Goal: Task Accomplishment & Management: Manage account settings

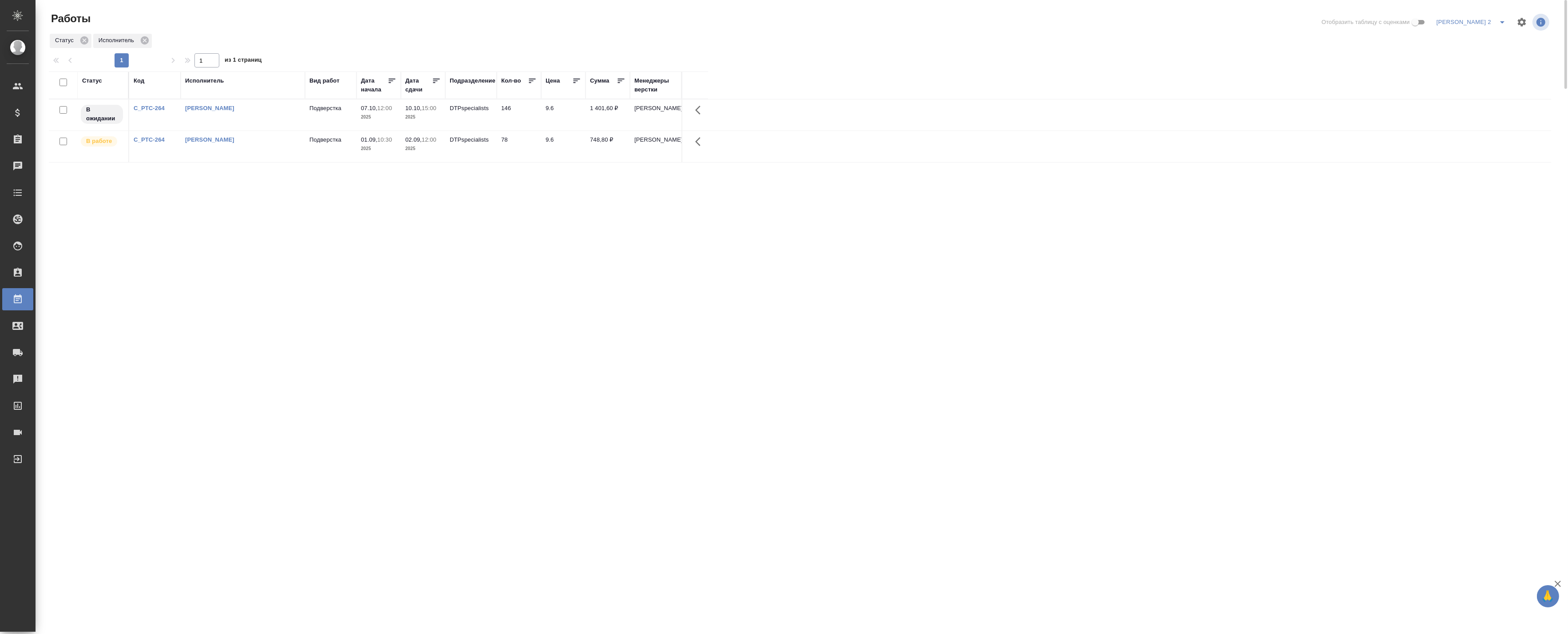
click at [269, 134] on td "[PERSON_NAME]" at bounding box center [243, 147] width 124 height 31
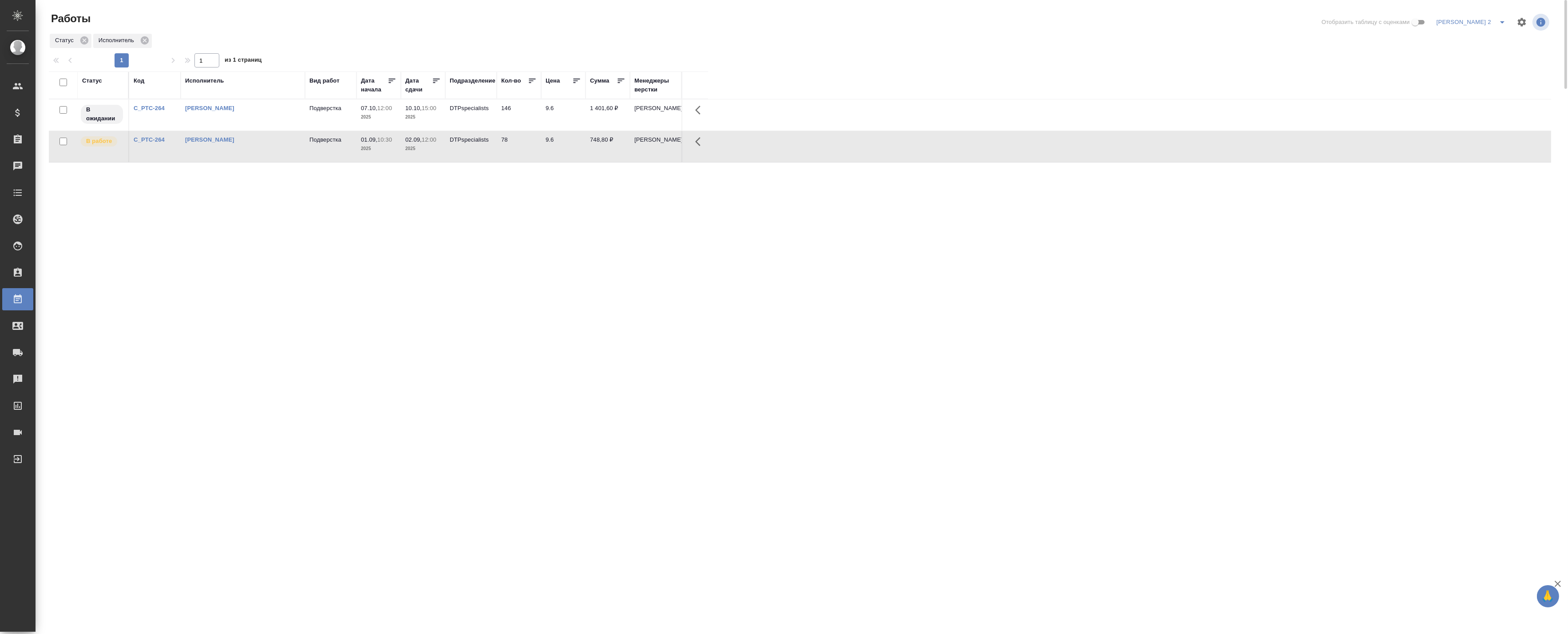
click at [272, 148] on td "Баданян Артак Мхитарович" at bounding box center [243, 147] width 124 height 31
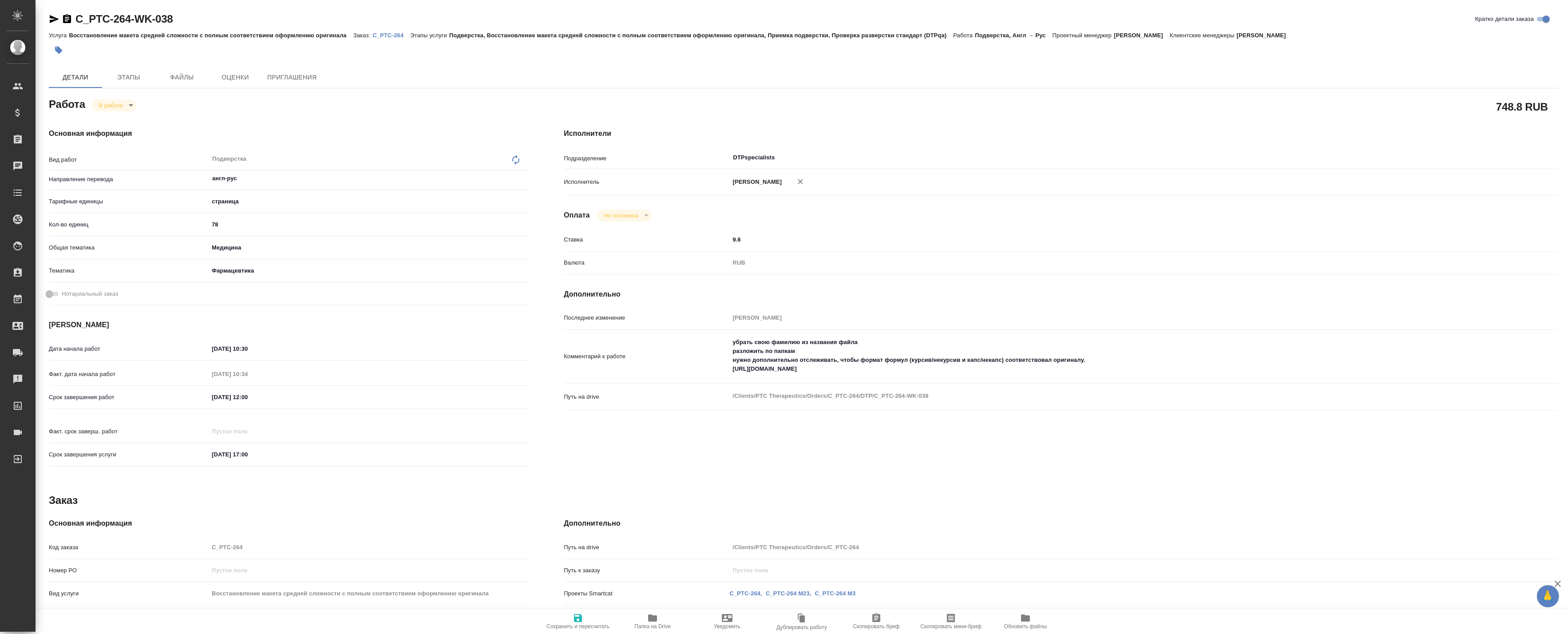
type textarea "x"
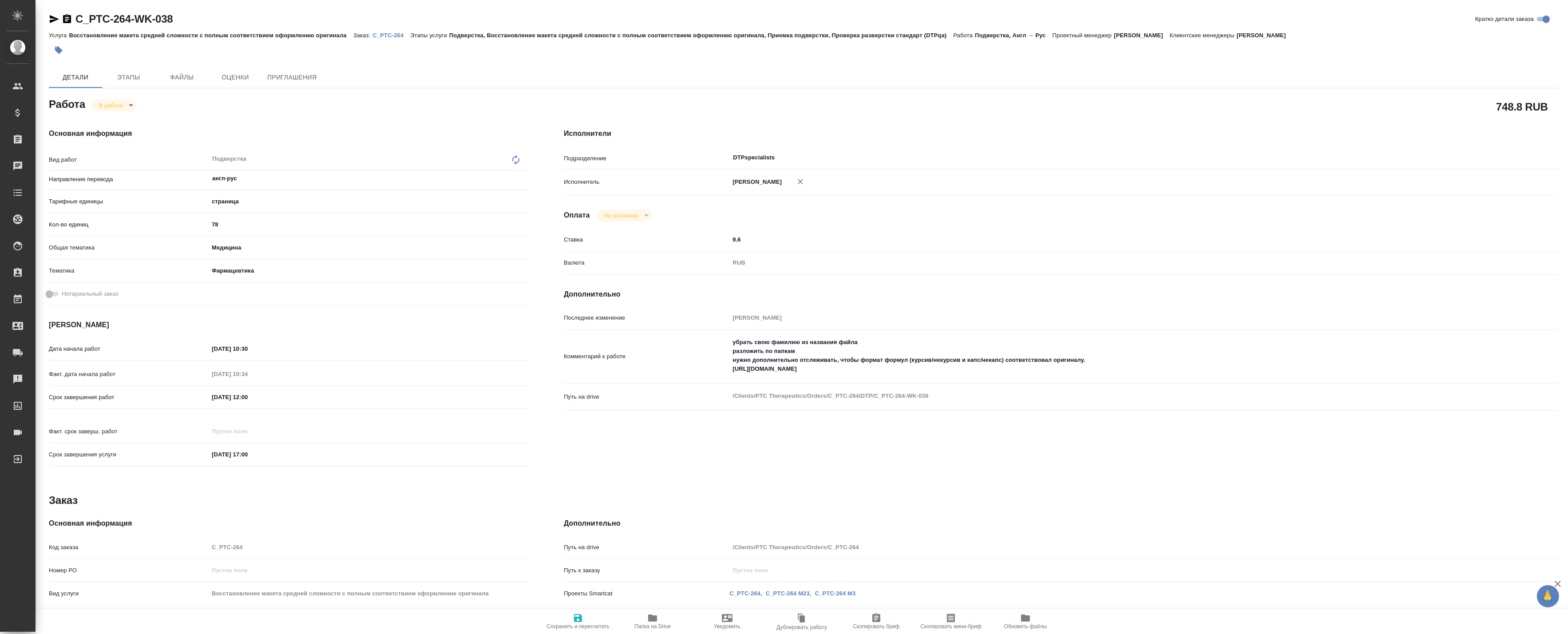
type textarea "x"
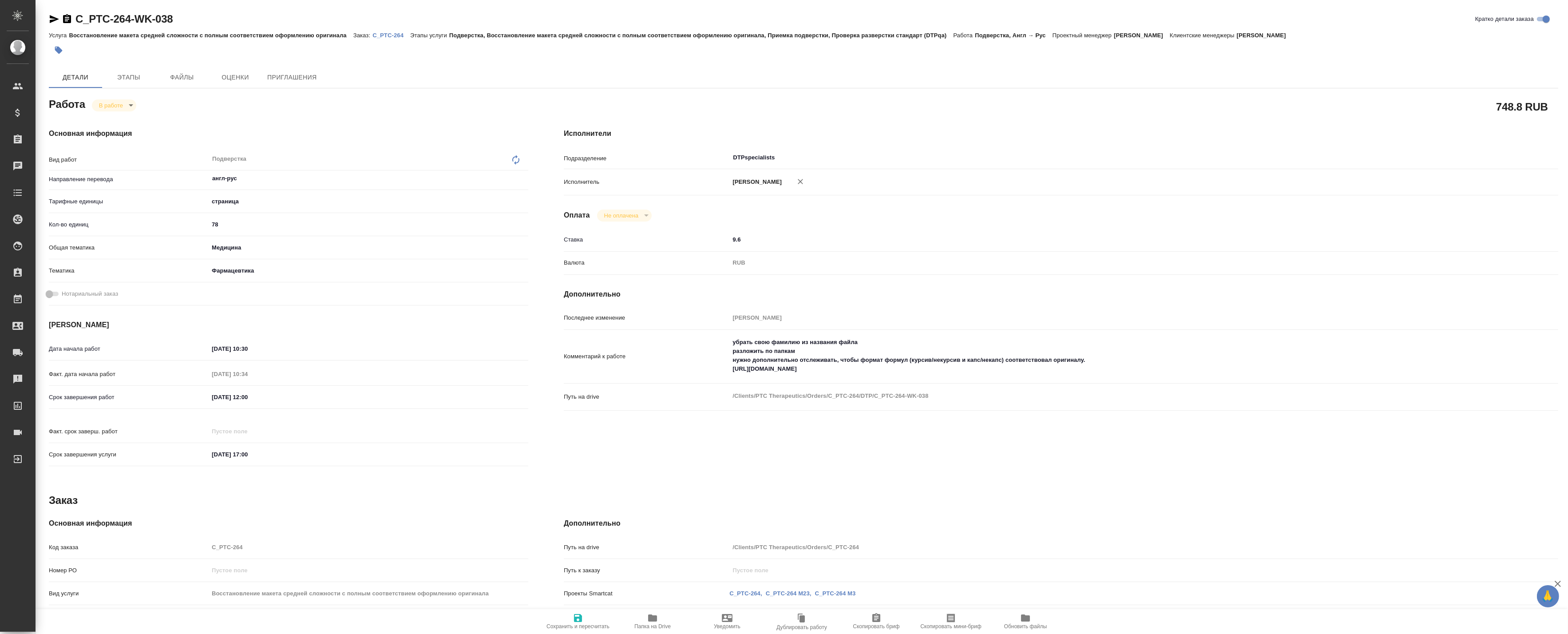
type textarea "x"
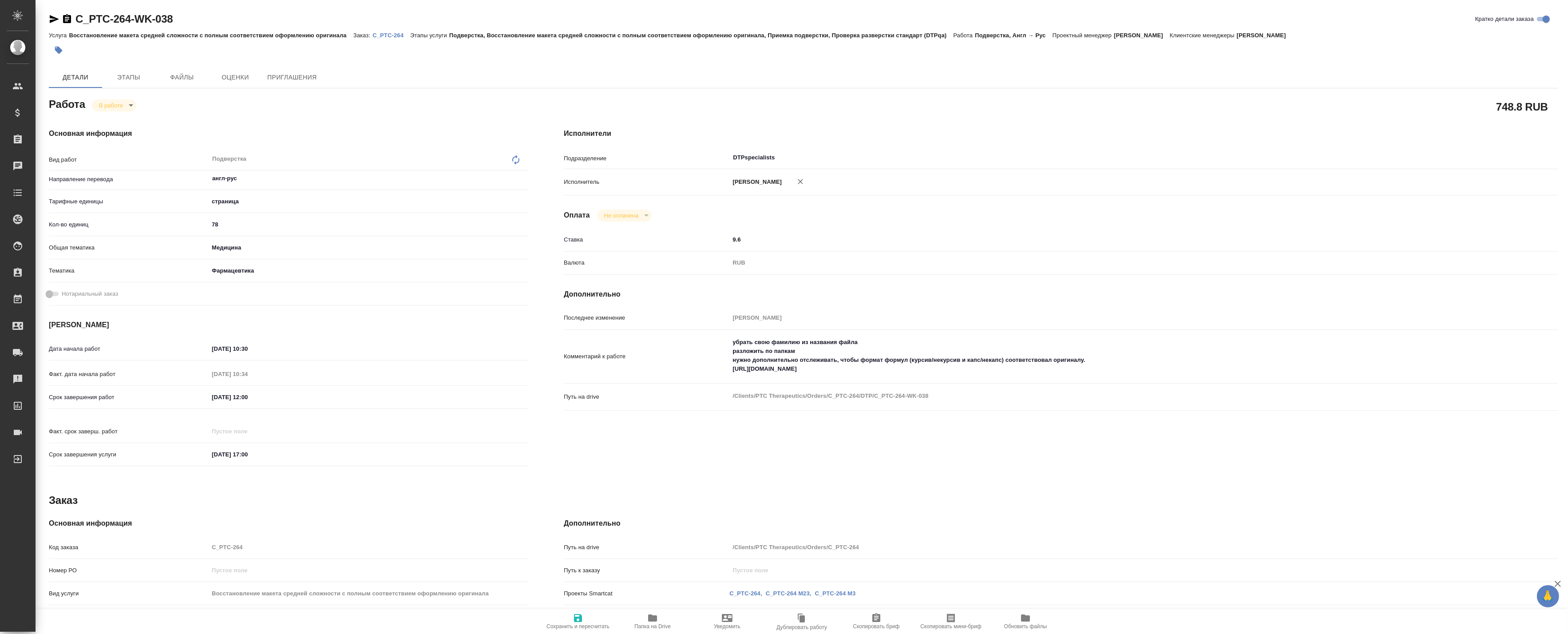
click at [650, 622] on icon "button" at bounding box center [653, 618] width 10 height 10
type textarea "x"
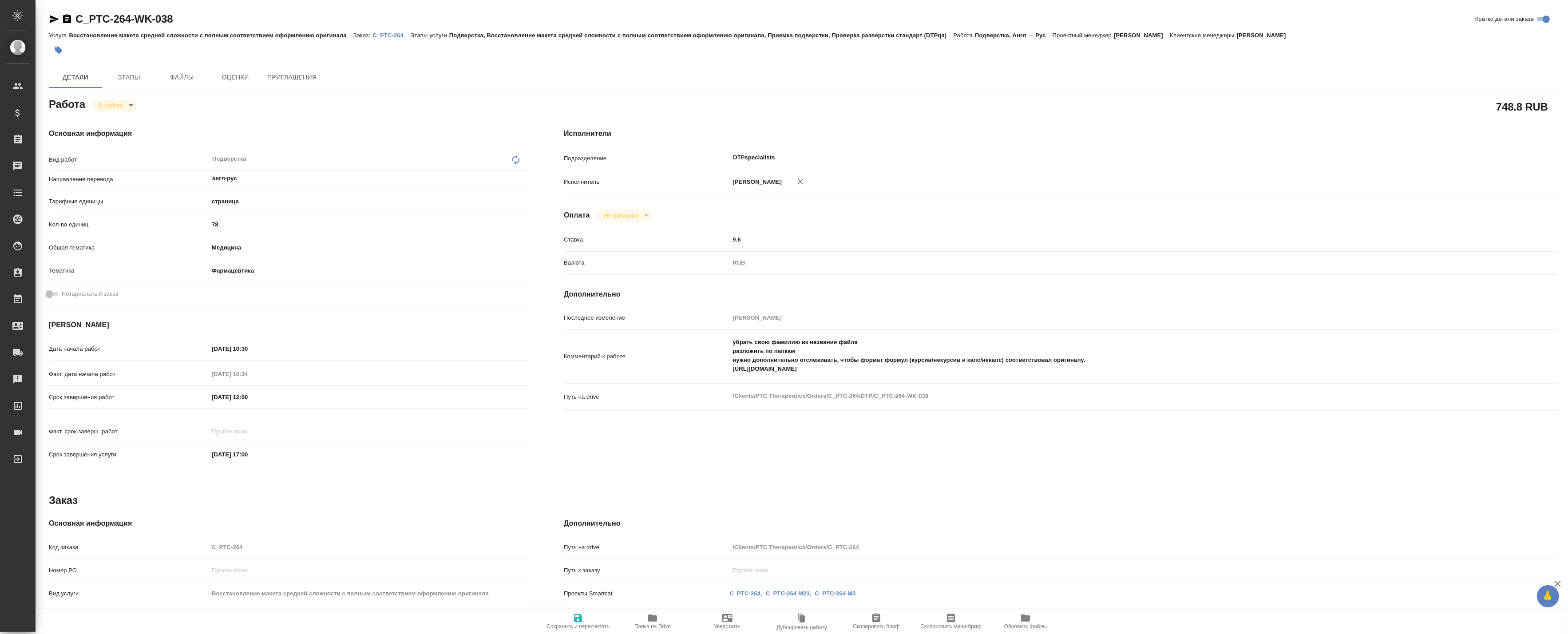
type textarea "x"
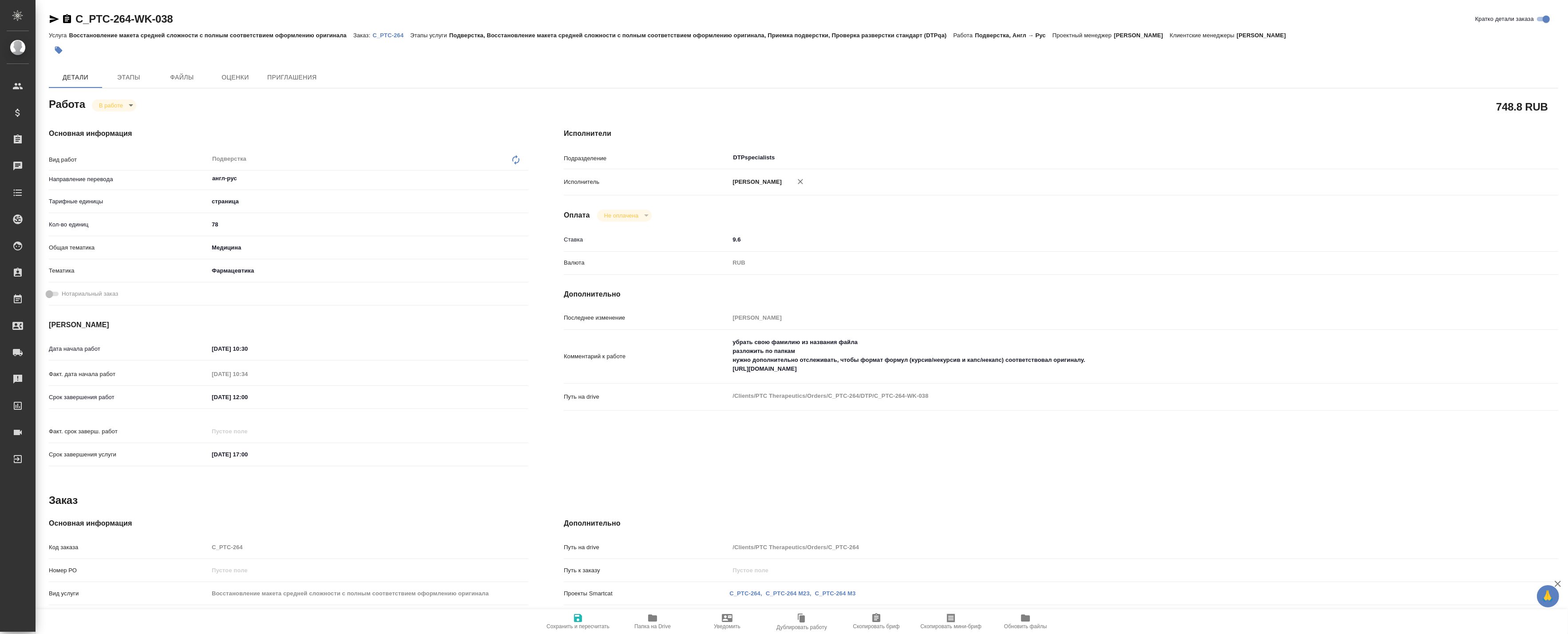
type textarea "x"
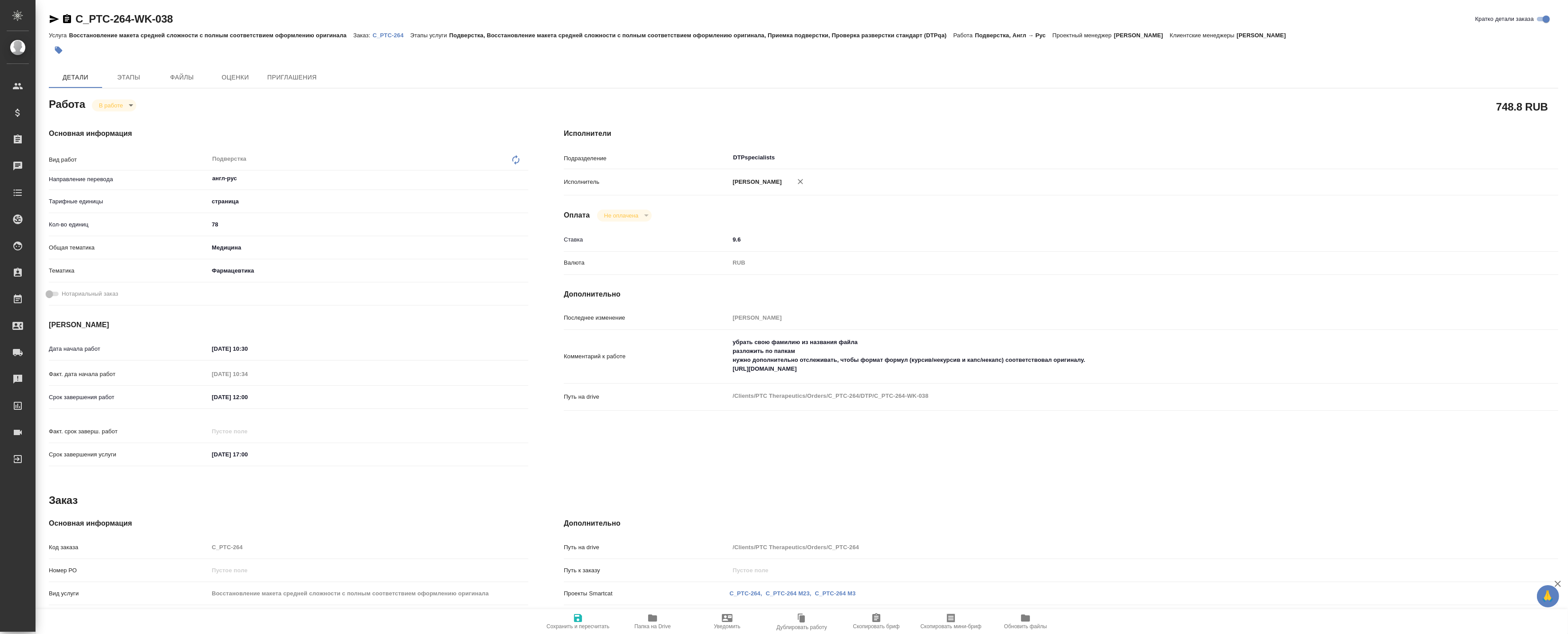
type textarea "x"
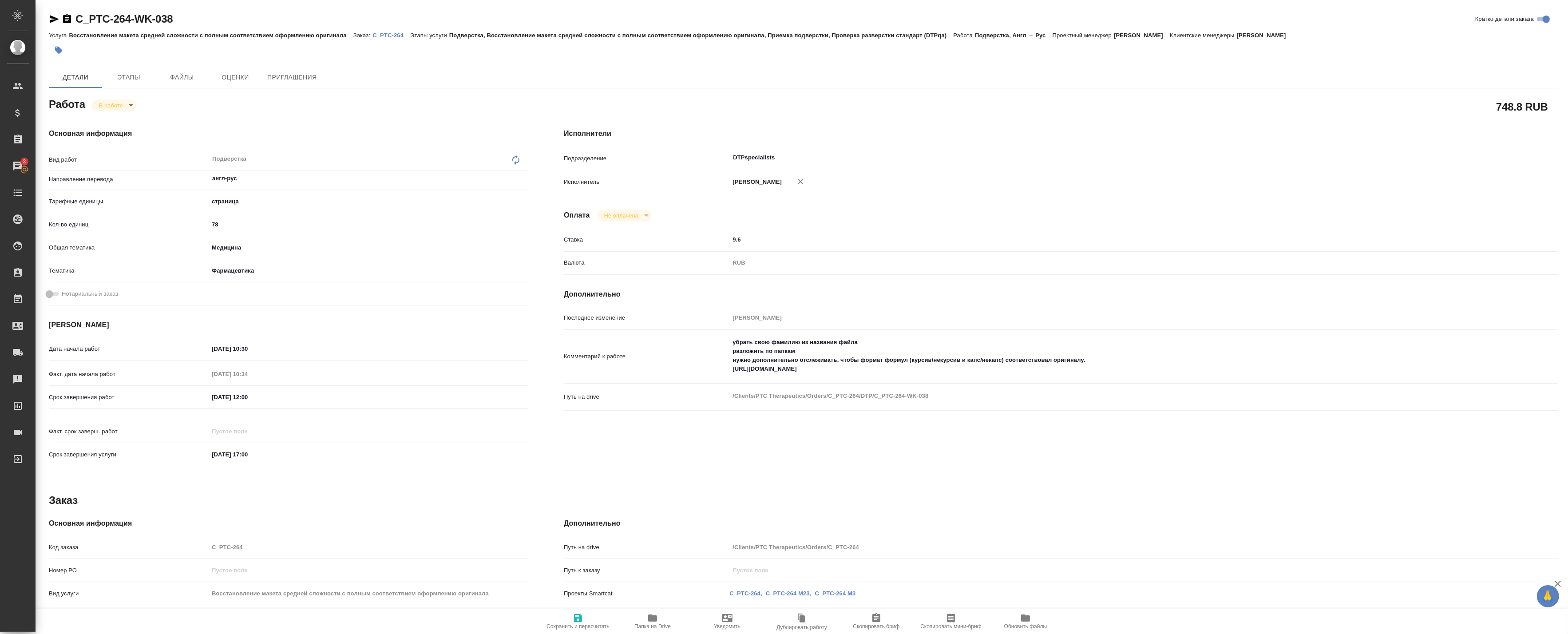
type textarea "x"
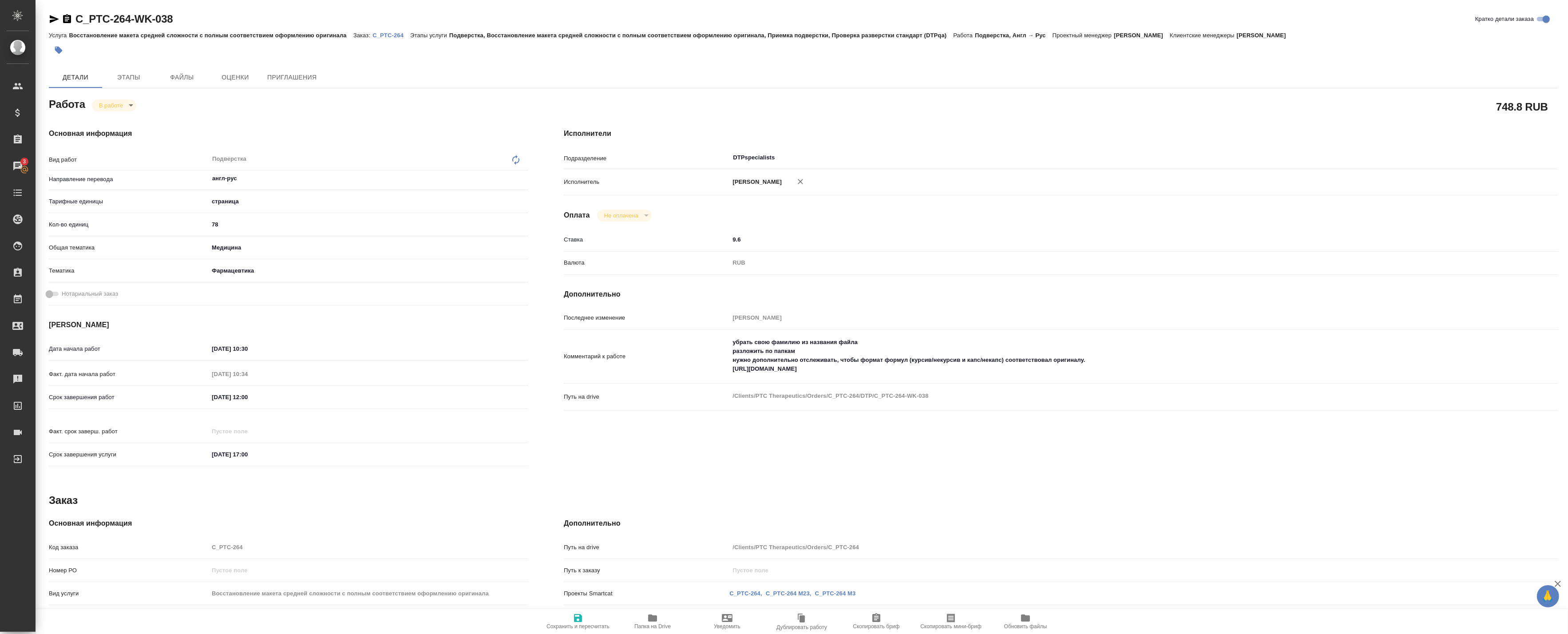
type textarea "x"
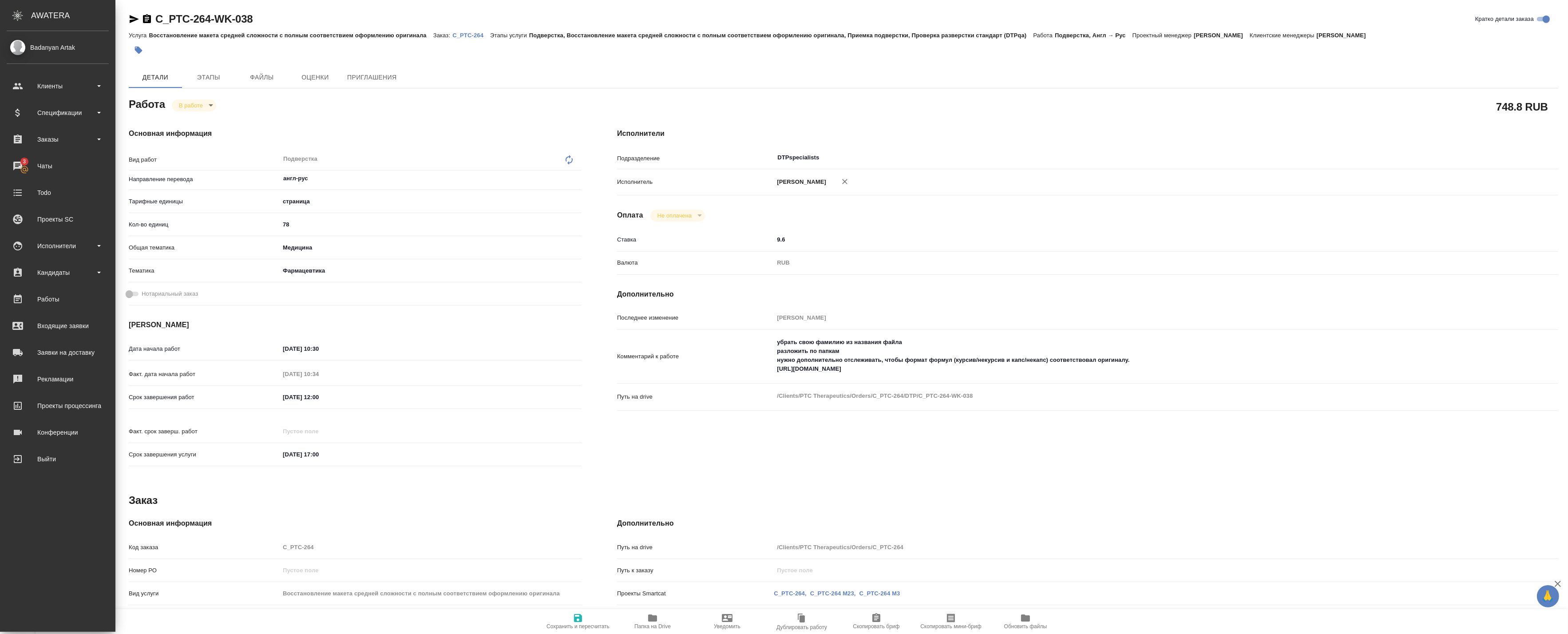
type textarea "x"
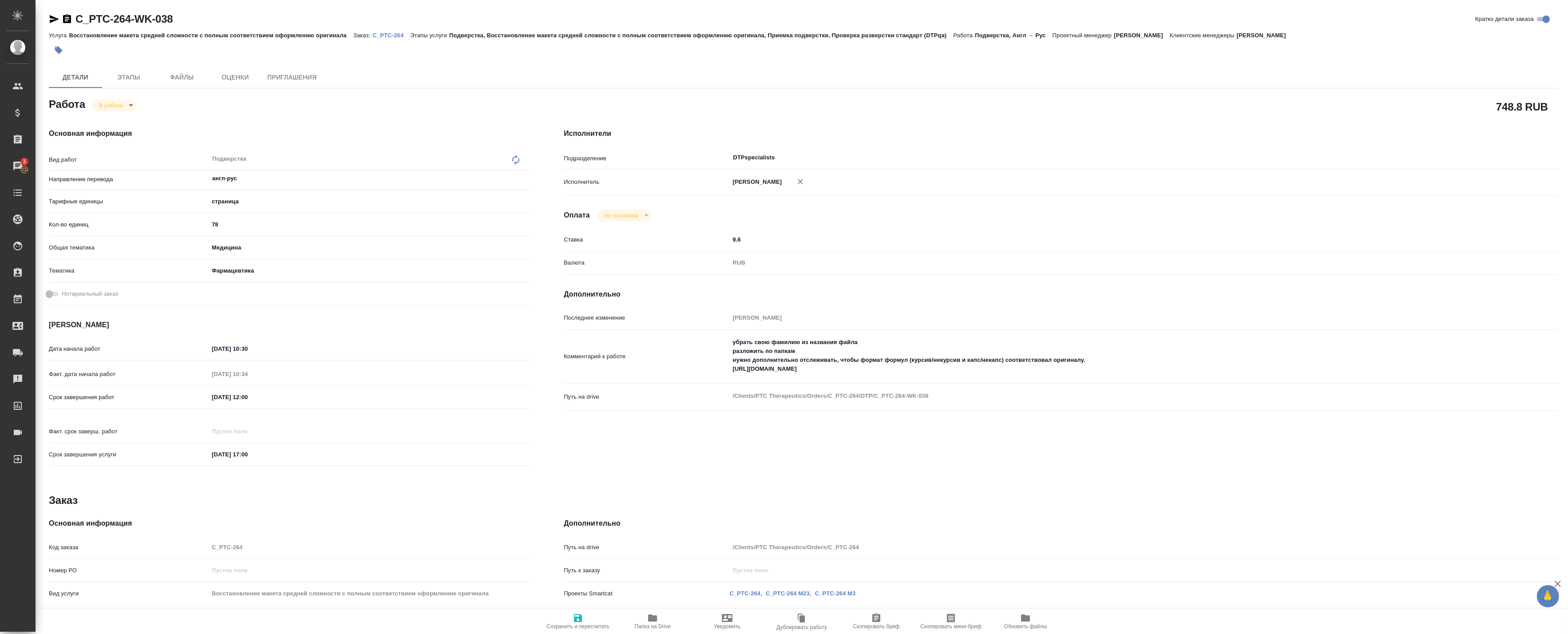
click at [111, 96] on div "Работа В работе inProgress" at bounding box center [288, 103] width 479 height 16
click at [113, 100] on body "🙏 .cls-1 fill:#fff; AWATERA Badanyan Artak Клиенты Спецификации Заказы 3 Чаты T…" at bounding box center [784, 317] width 1568 height 634
click at [112, 121] on button "Выполнен" at bounding box center [114, 120] width 32 height 10
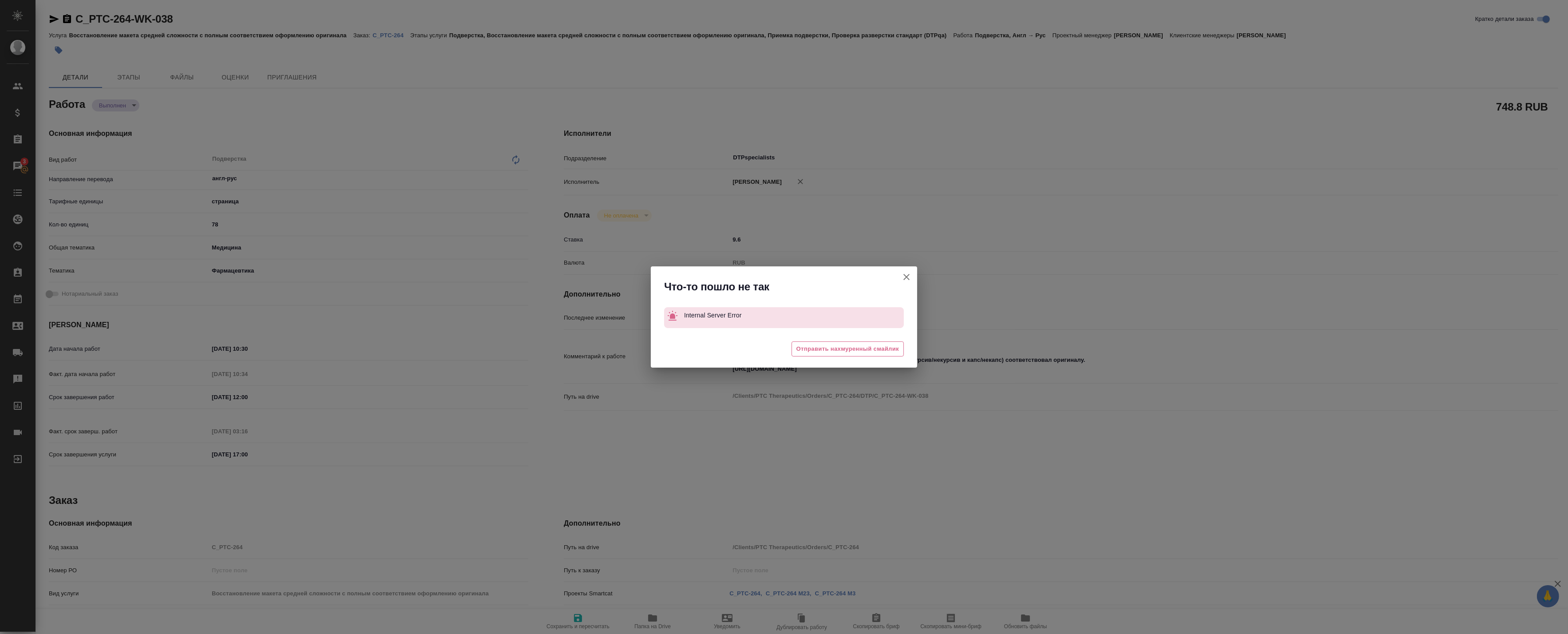
type textarea "x"
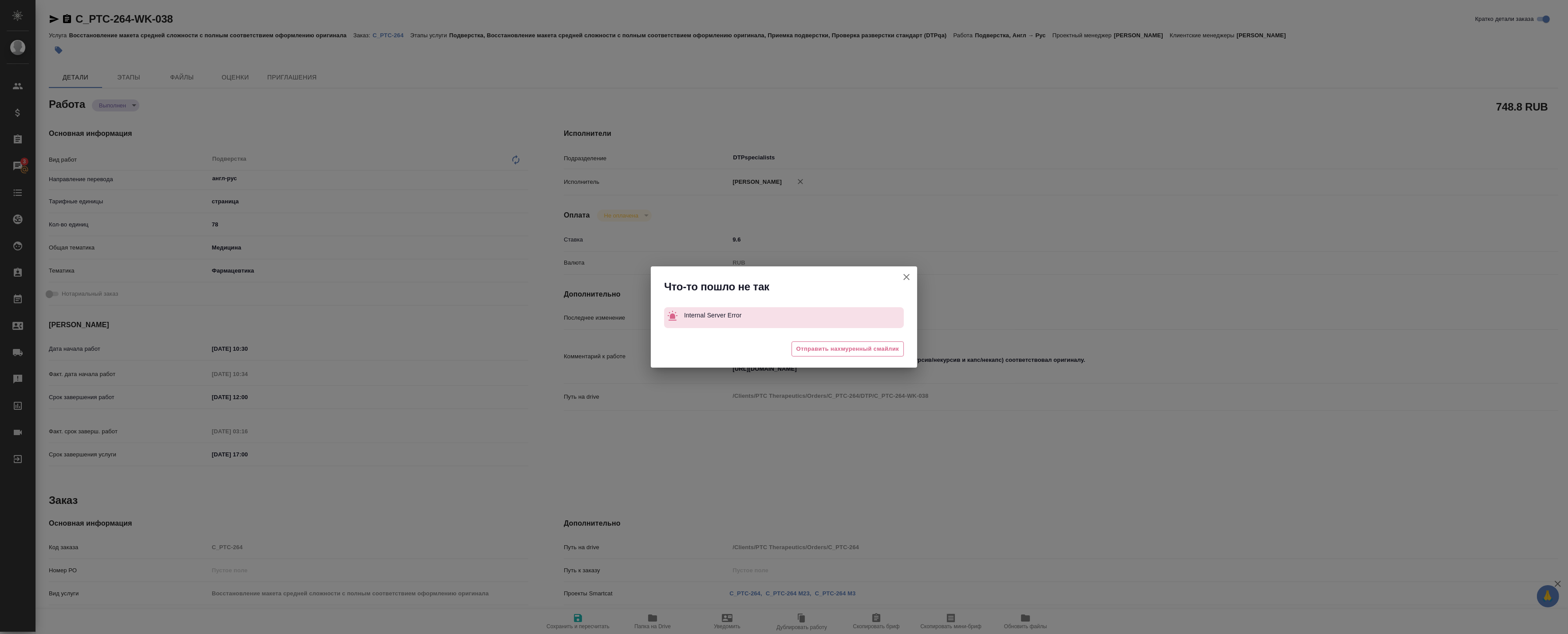
click at [903, 277] on icon "button" at bounding box center [906, 277] width 10 height 10
type textarea "x"
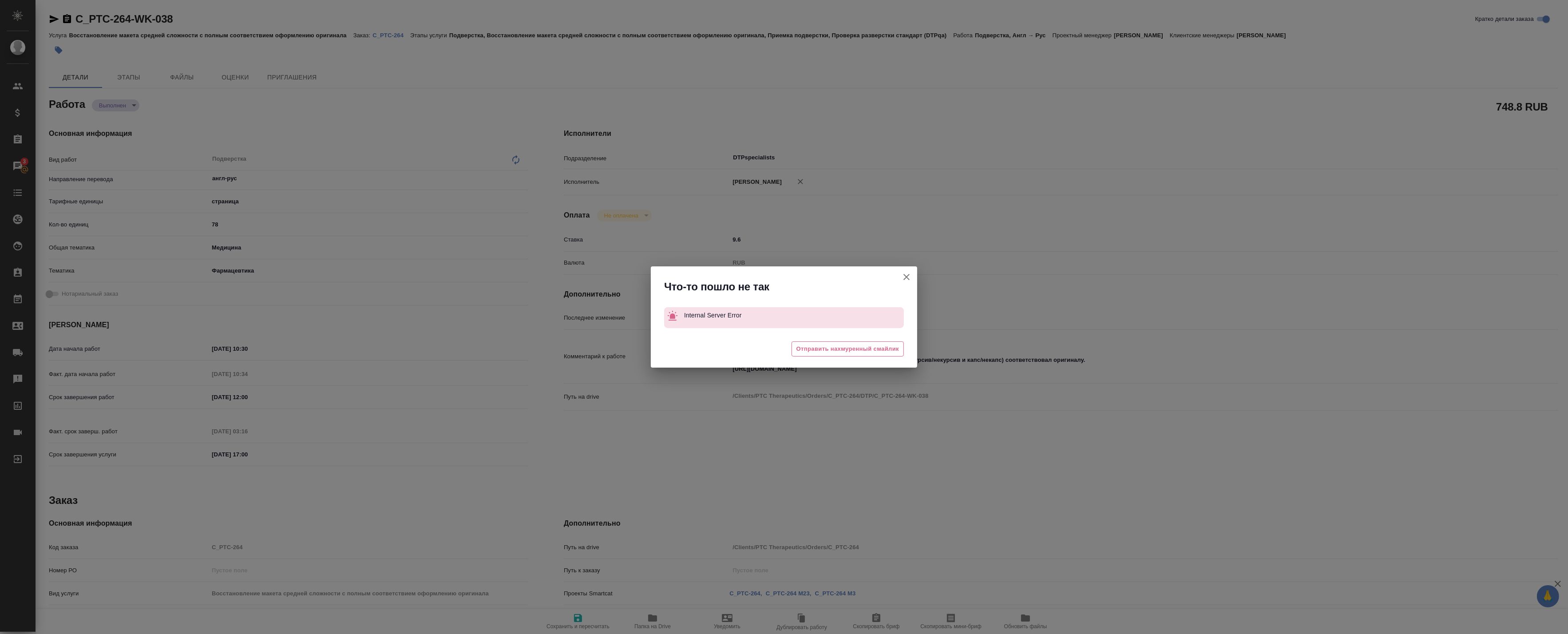
type textarea "x"
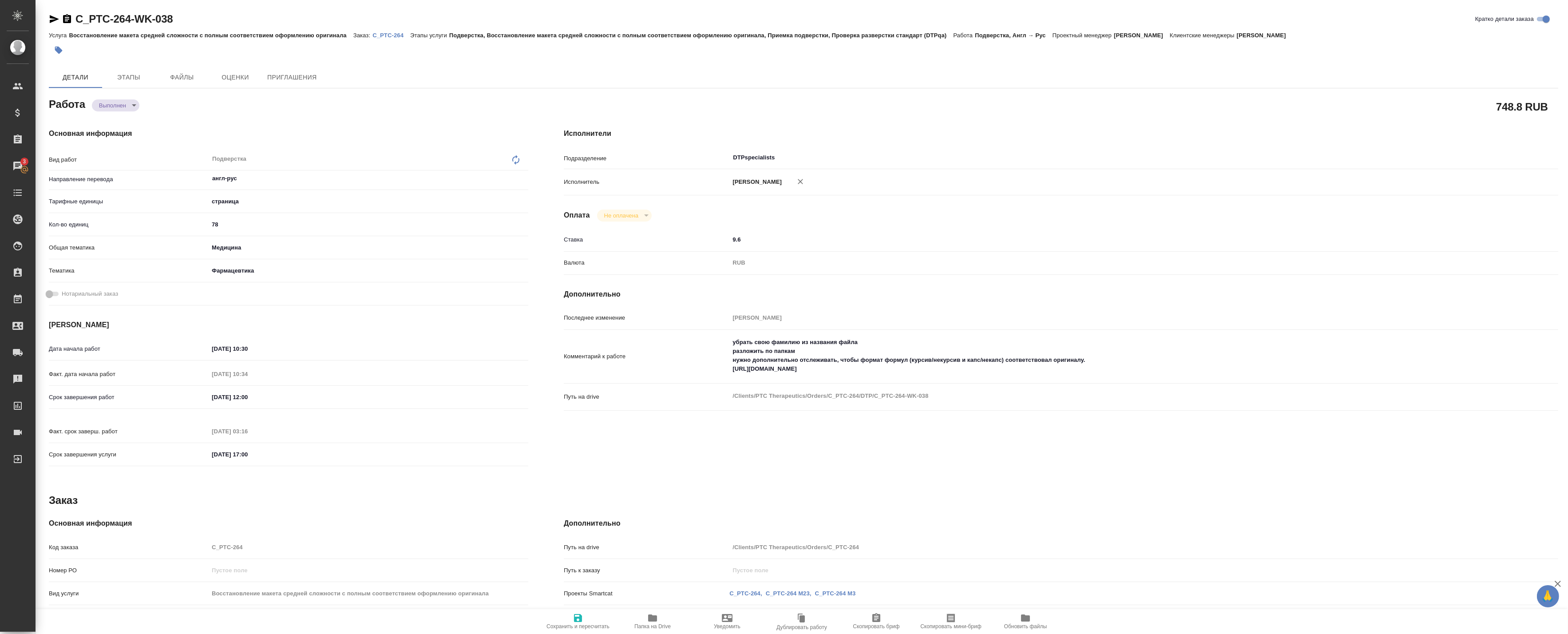
type textarea "x"
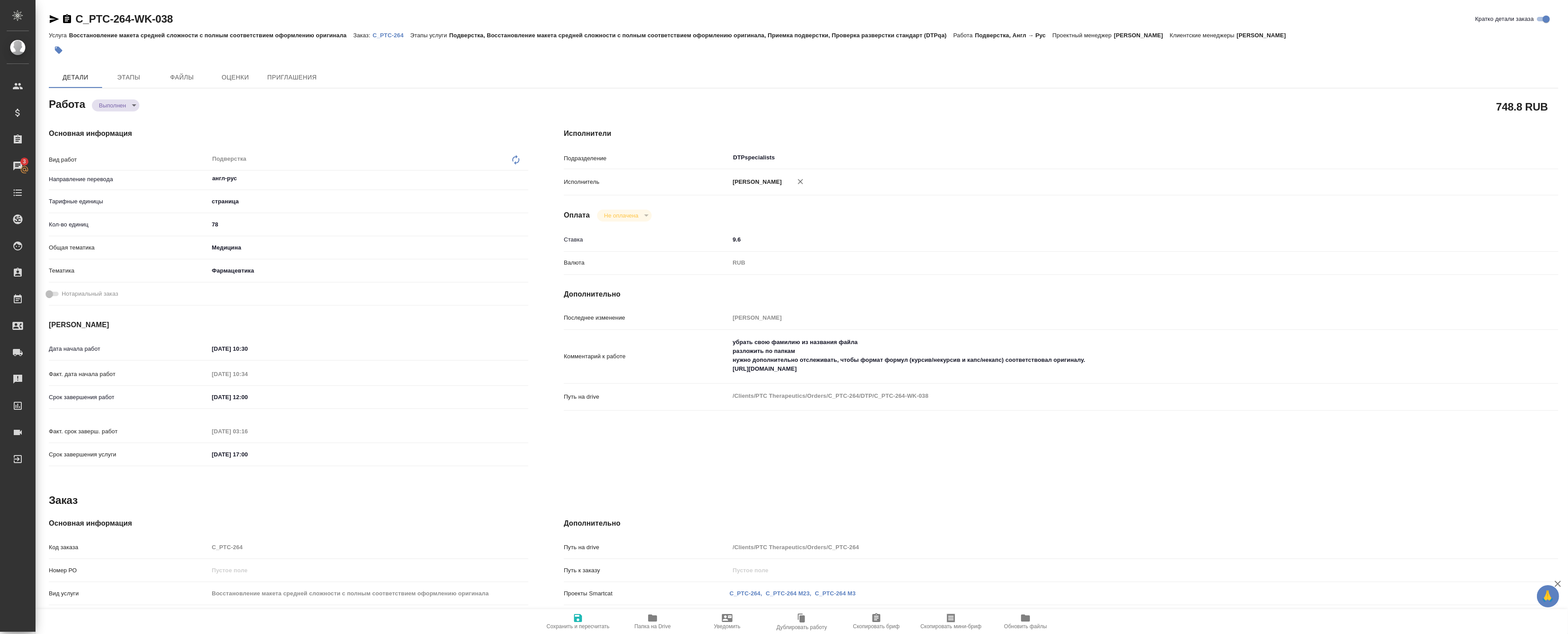
click at [579, 618] on icon "button" at bounding box center [578, 618] width 8 height 8
type textarea "x"
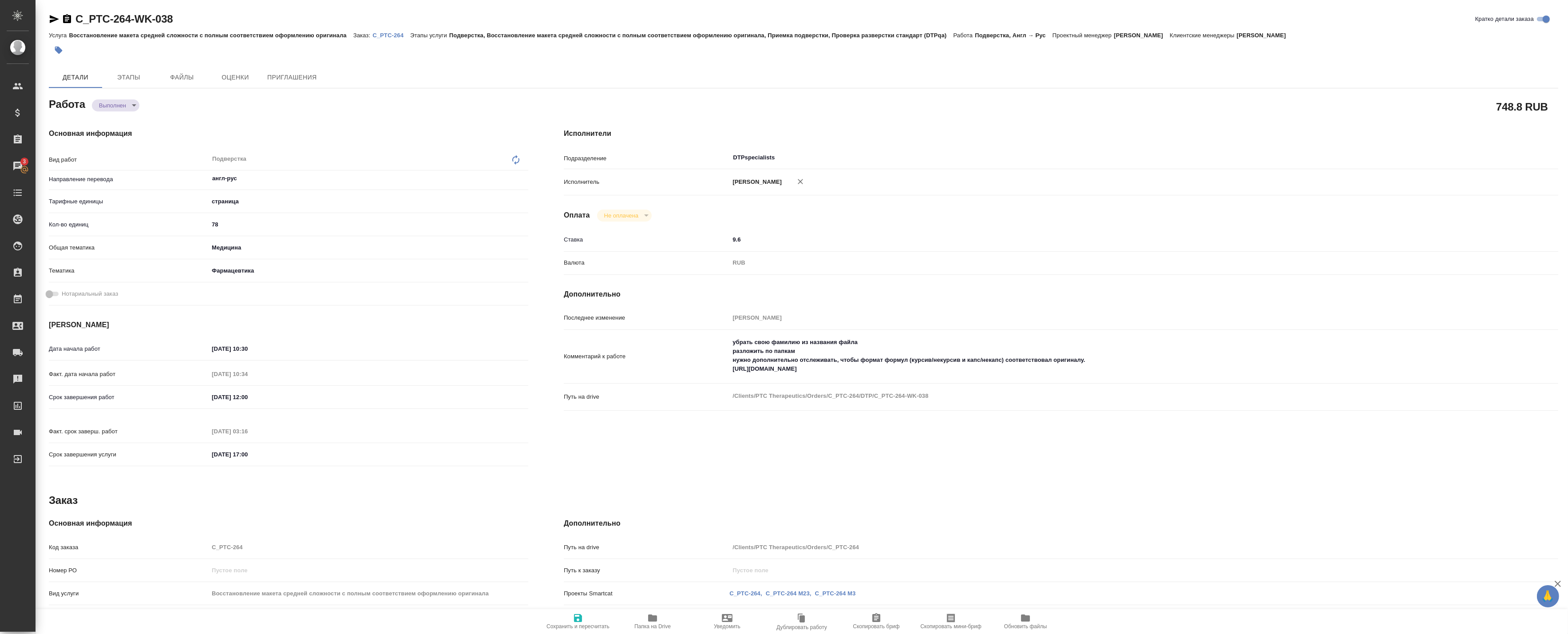
type textarea "x"
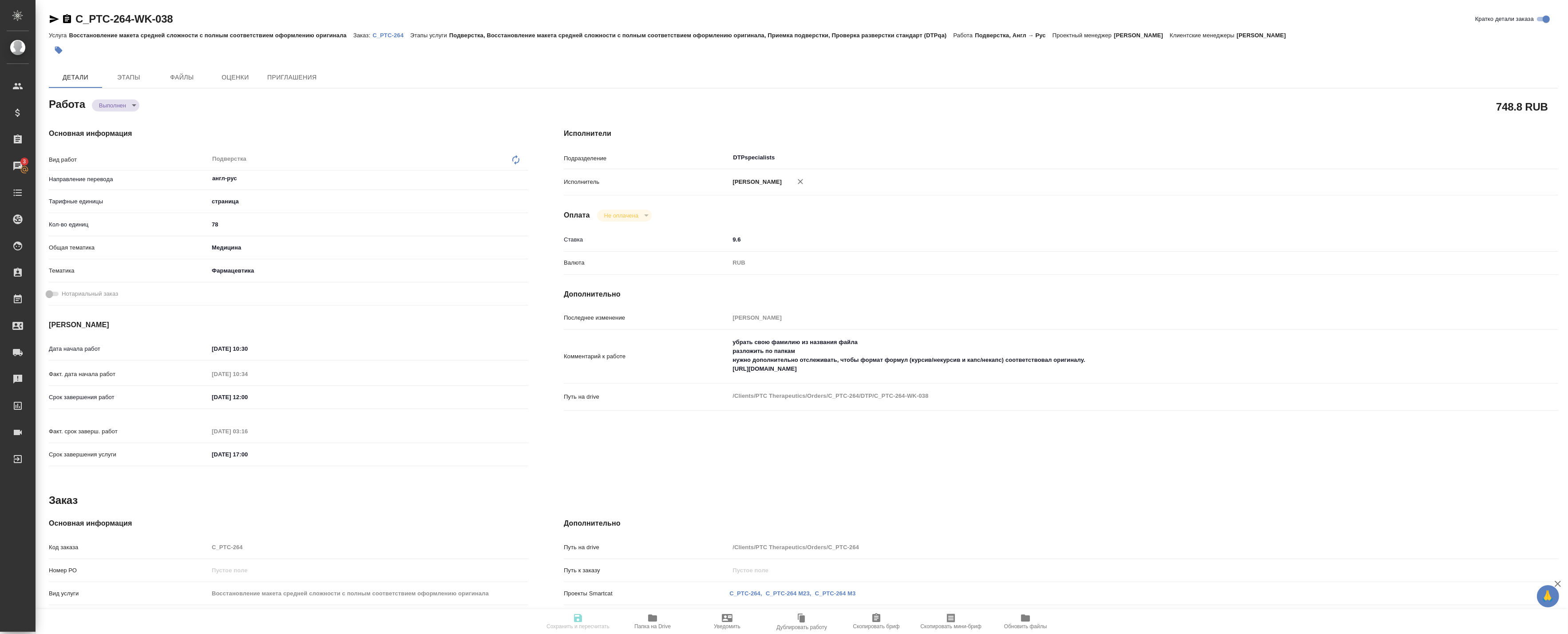
type textarea "x"
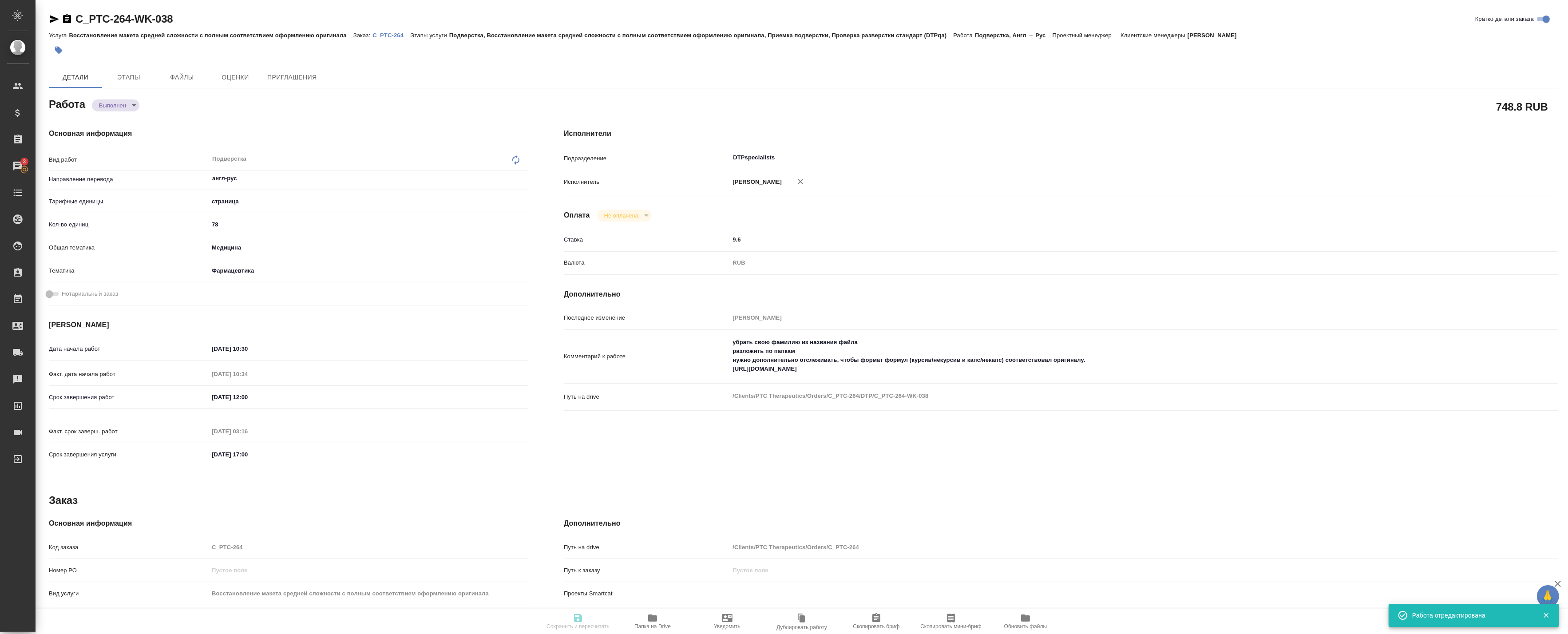
type textarea "x"
type input "completed"
type textarea "Подверстка"
type textarea "x"
type input "англ-рус"
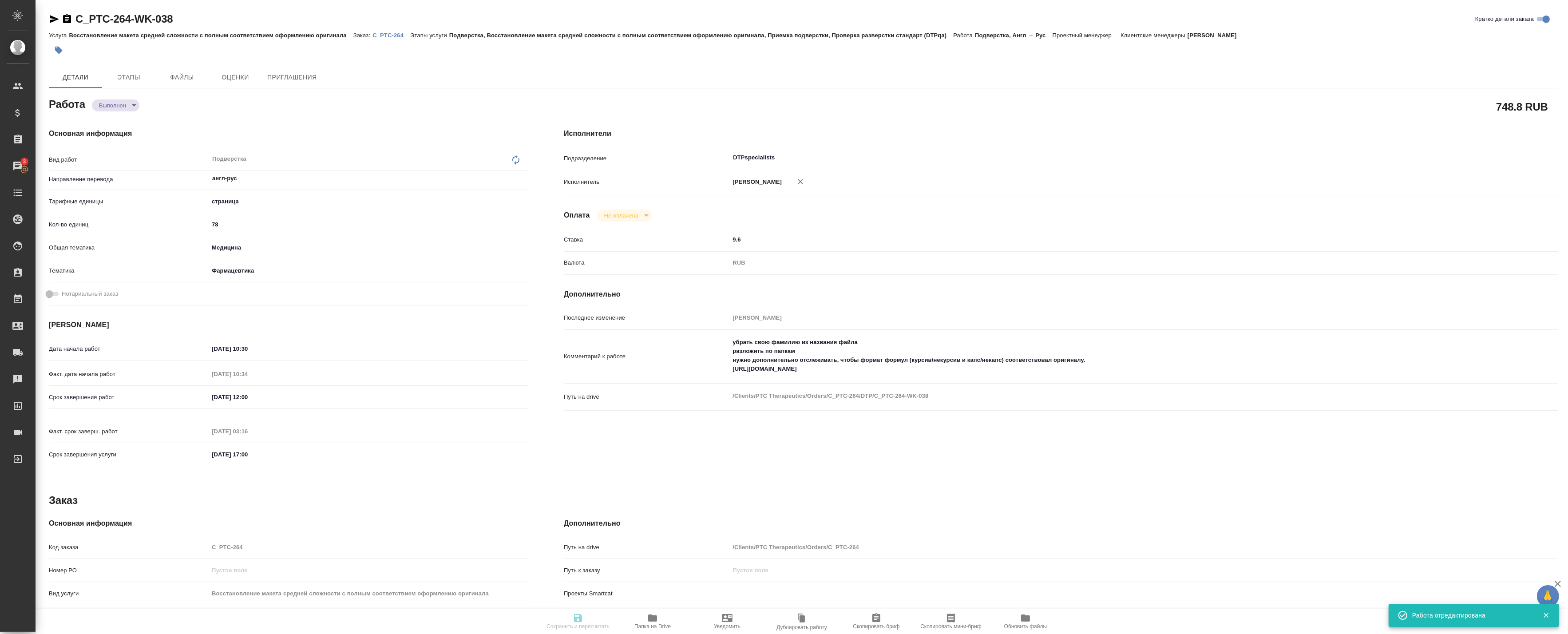
type input "5a8b1489cc6b4906c91bfdb2"
type input "78"
type input "med"
type input "6149832f2b7be24903fd7a82"
type input "01.09.2025 10:30"
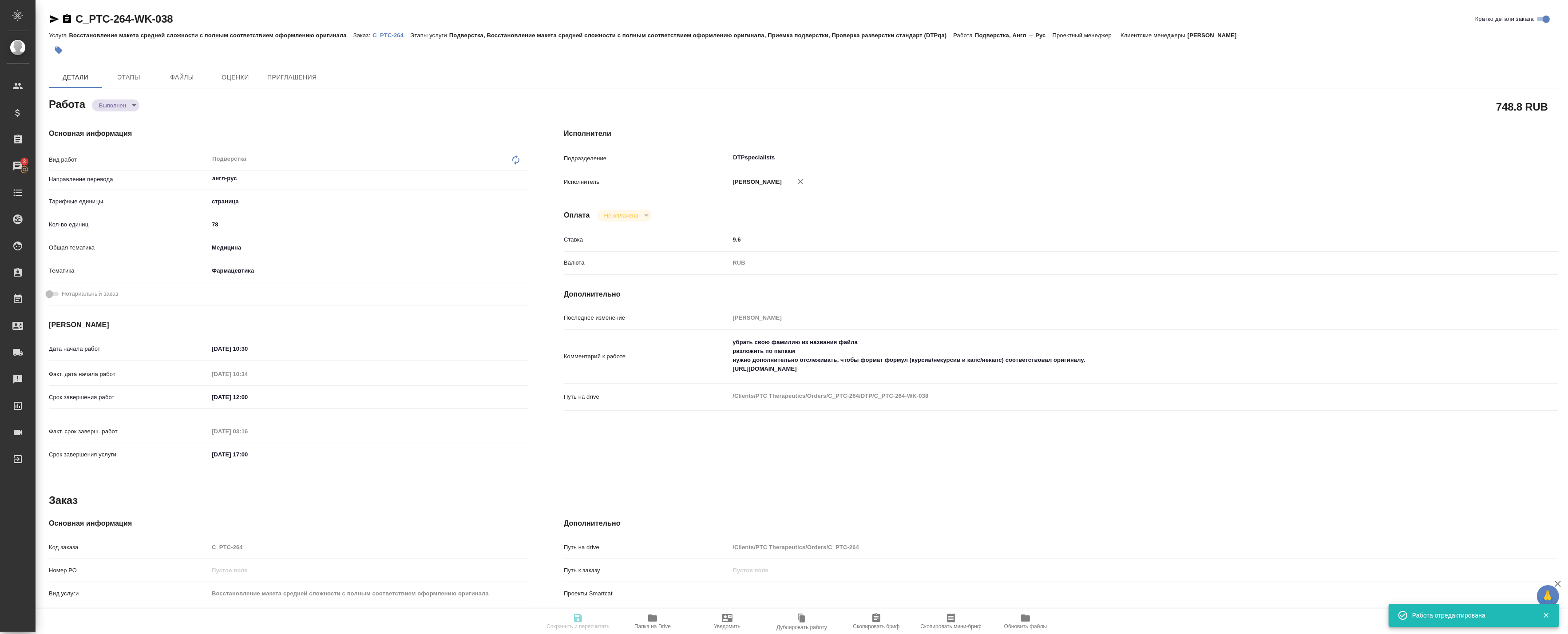
type input "01.09.2025 10:34"
type input "02.09.2025 12:00"
type input "02.09.2025 03:16"
type input "10.10.2025 17:00"
type input "DTPspecialists"
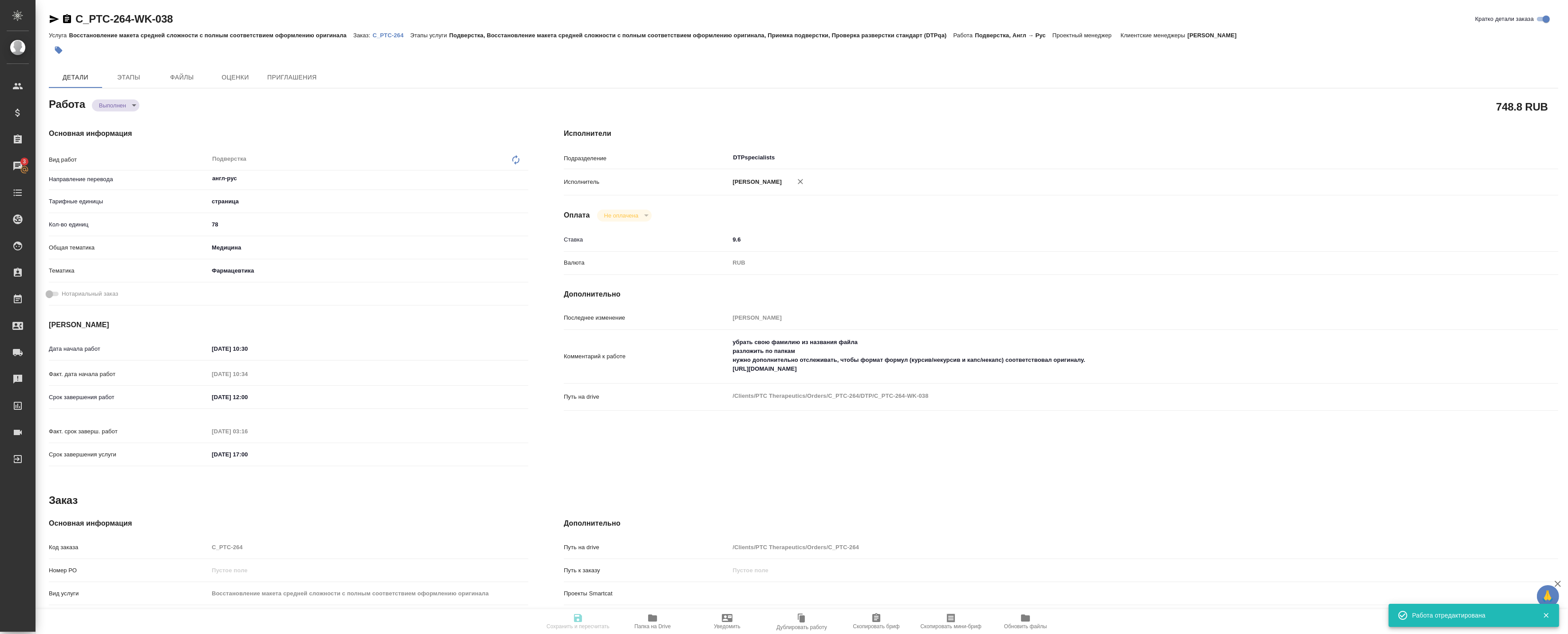
type input "notPayed"
type input "9.6"
type input "RUB"
type input "Баданян Артак"
type textarea "убрать свою фамилию из названия файла разложить по папкам нужно дополнительно о…"
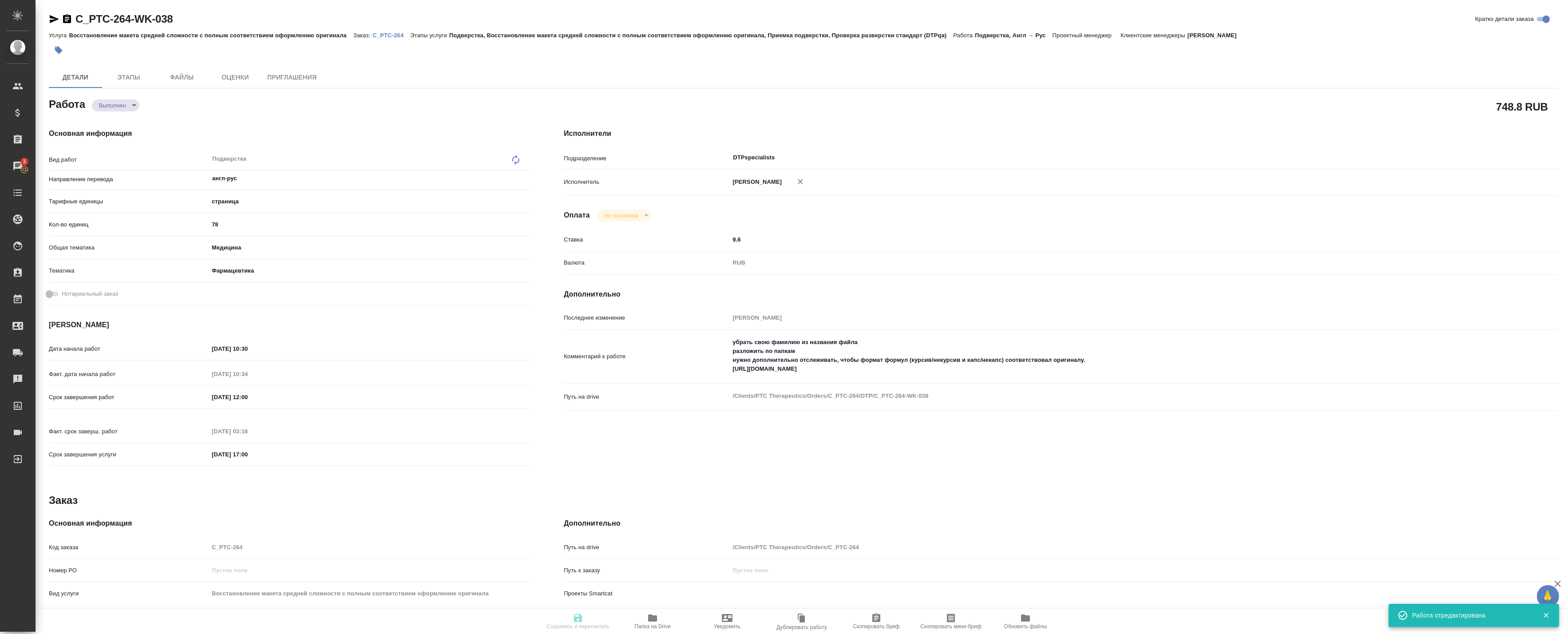
type textarea "x"
type textarea "/Clients/PTC Therapeutics/Orders/C_PTC-264/DTP/C_PTC-264-WK-038"
type textarea "x"
type input "C_PTC-264"
type input "Восстановление макета средней сложности с полным соответствием оформлению ориги…"
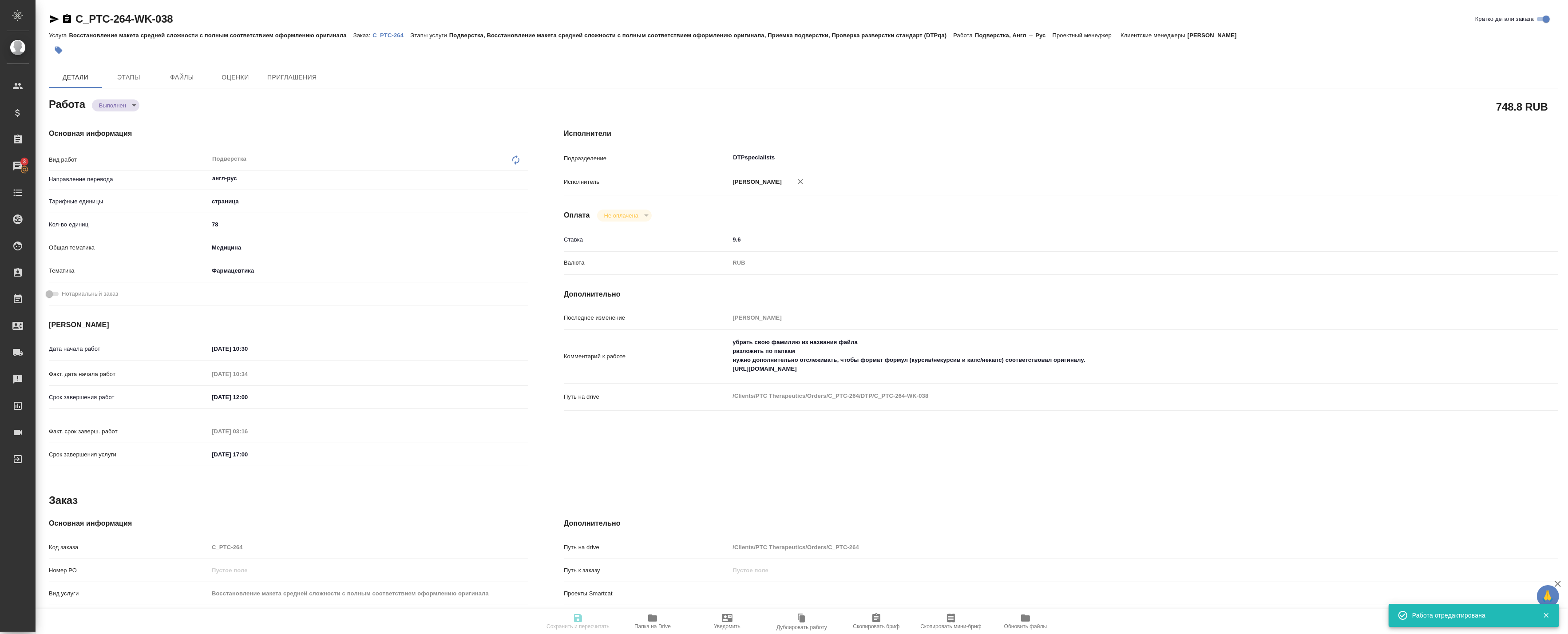
type input "Подверстка, Восстановление макета средней сложности с полным соответствием офор…"
type input "Лямина Надежда"
type input "[PERSON_NAME]"
type input "/Clients/PTC Therapeutics/Orders/C_PTC-264"
type textarea "x"
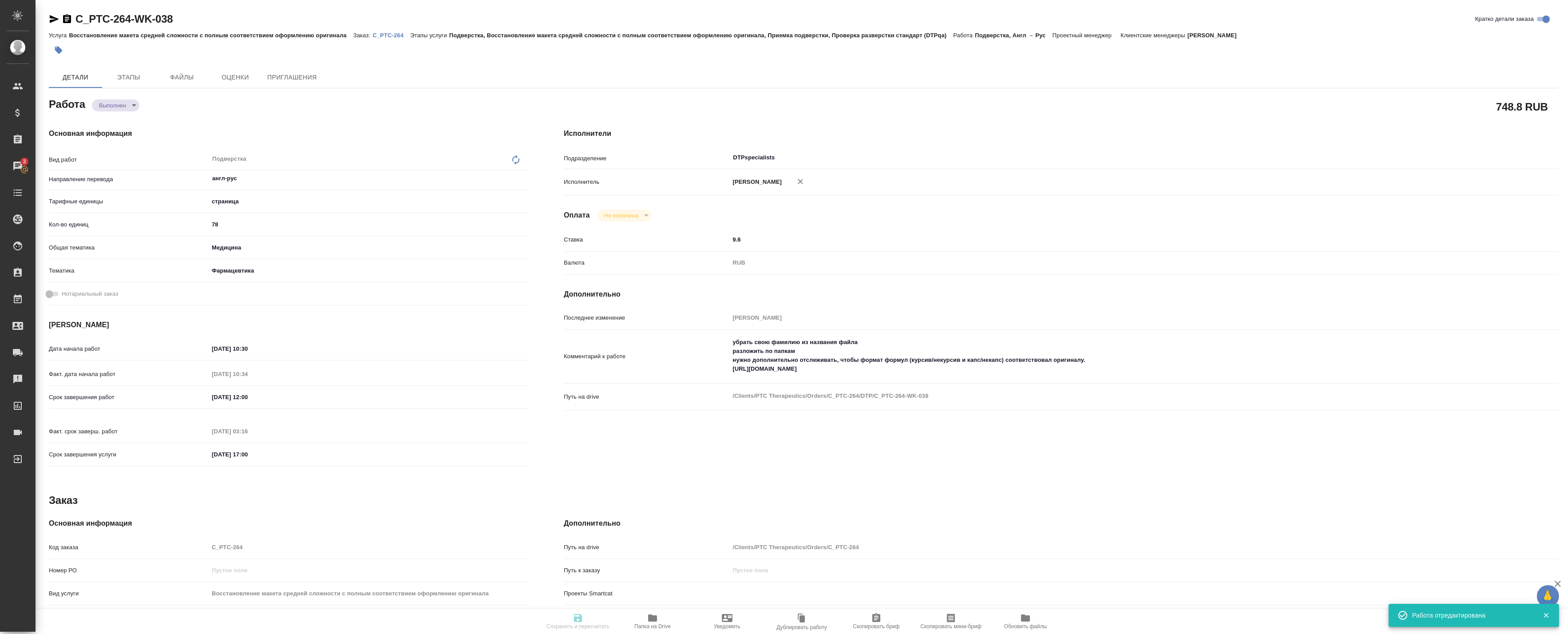
type textarea "список литературы не переводим по возможности поэтапная сдача - по мере готовно…"
type textarea "x"
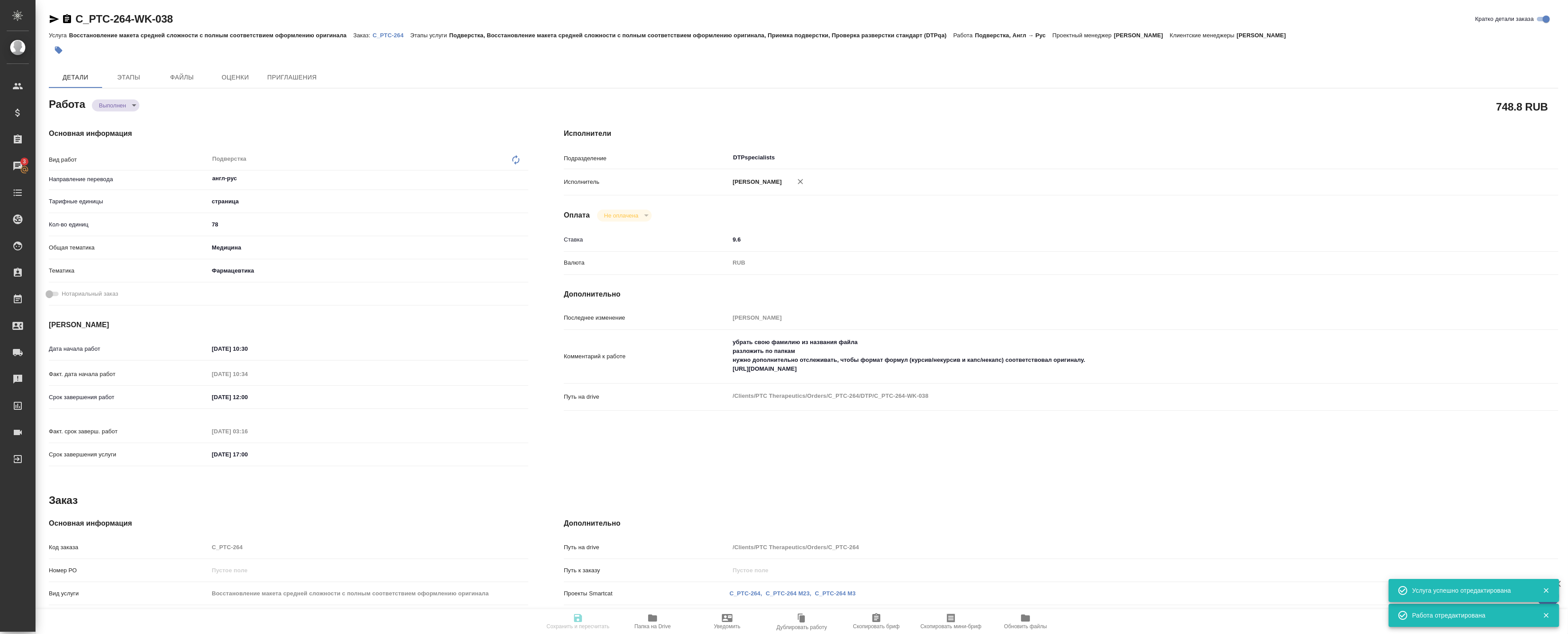
type textarea "x"
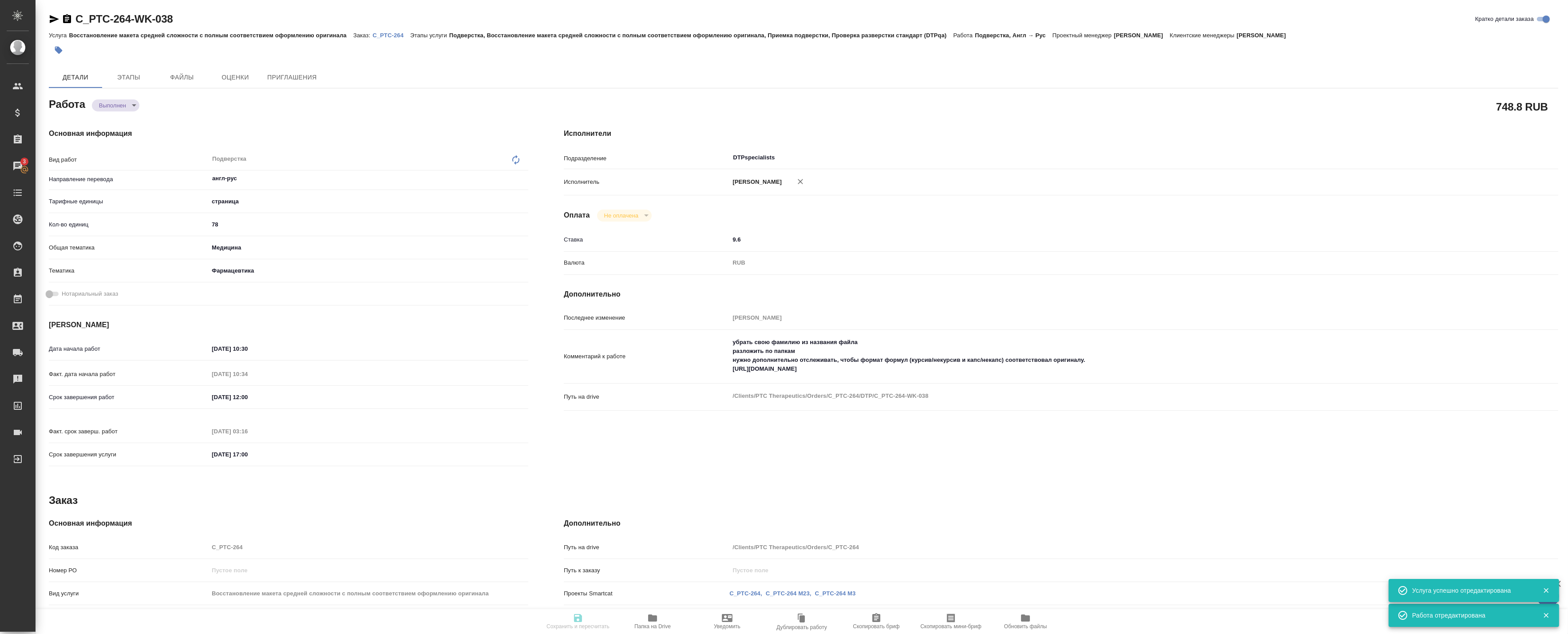
type textarea "x"
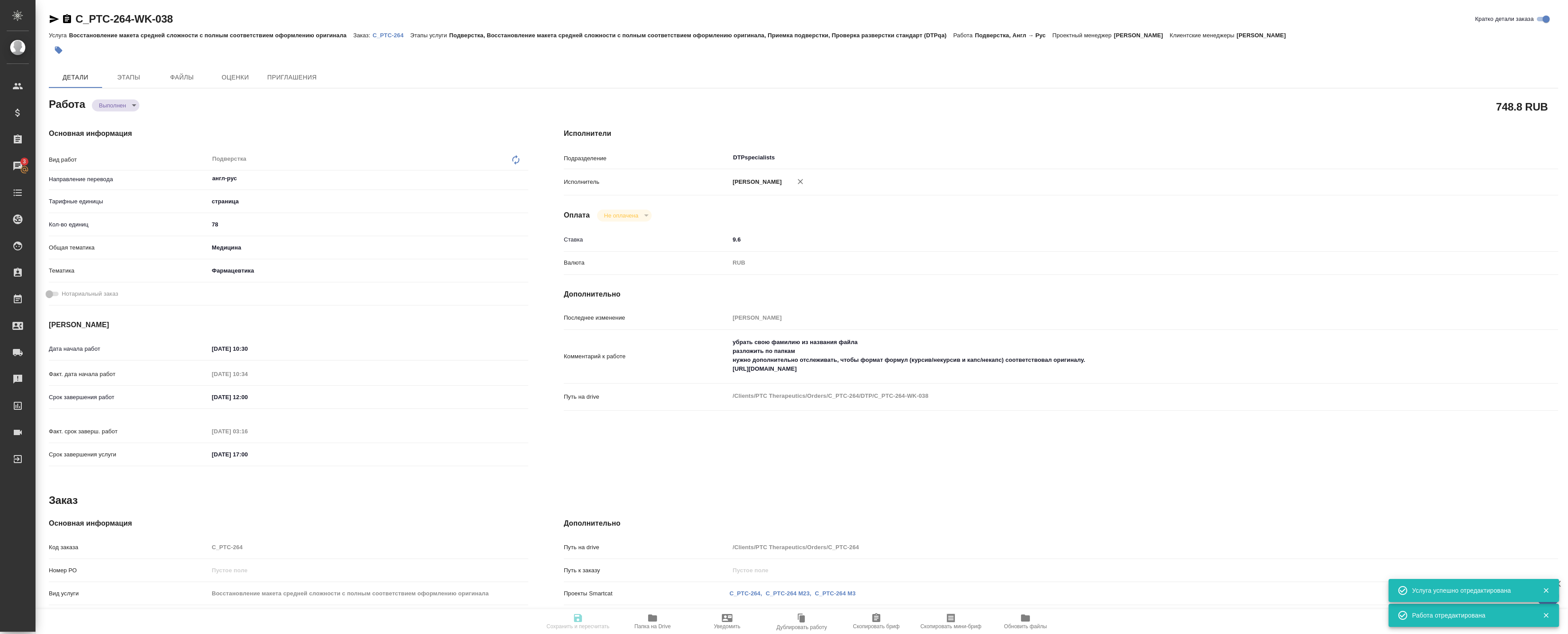
type textarea "x"
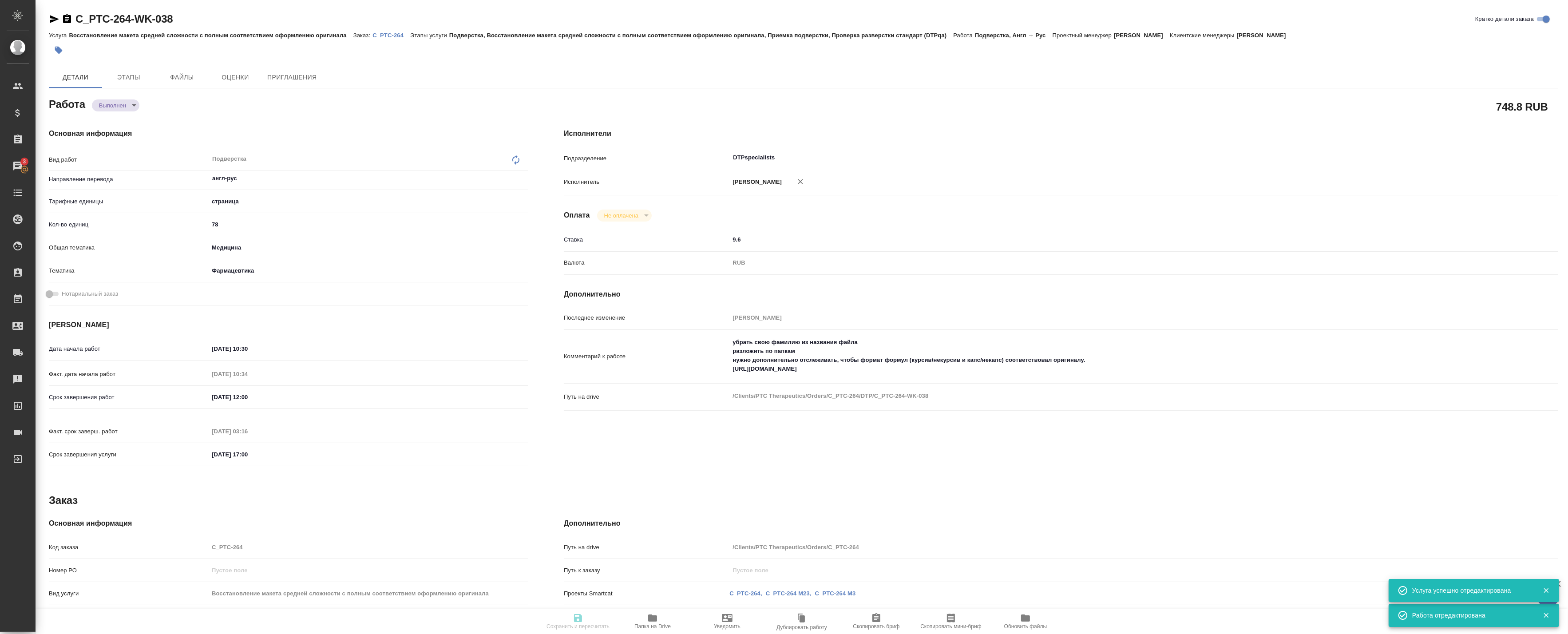
type textarea "x"
type input "completed"
type textarea "Подверстка"
type textarea "x"
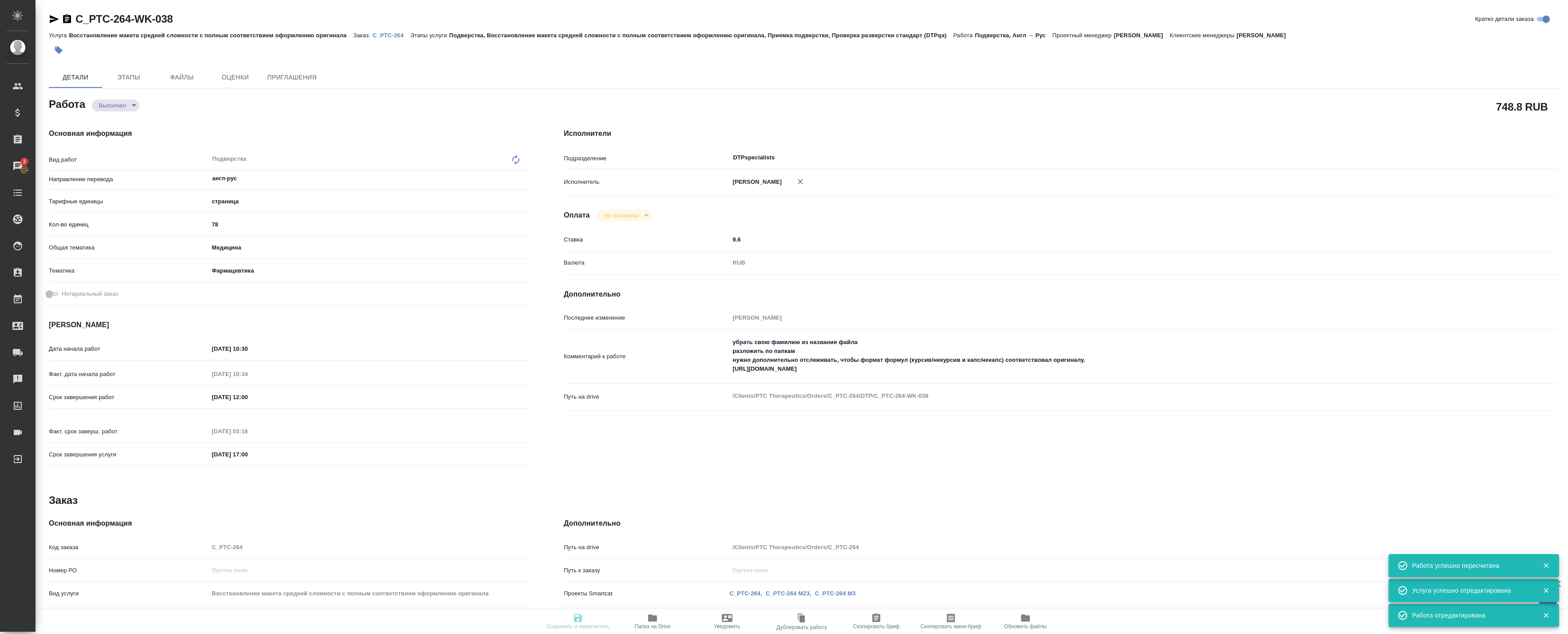
type input "англ-рус"
type input "5a8b1489cc6b4906c91bfdb2"
type input "78"
type input "med"
type input "6149832f2b7be24903fd7a82"
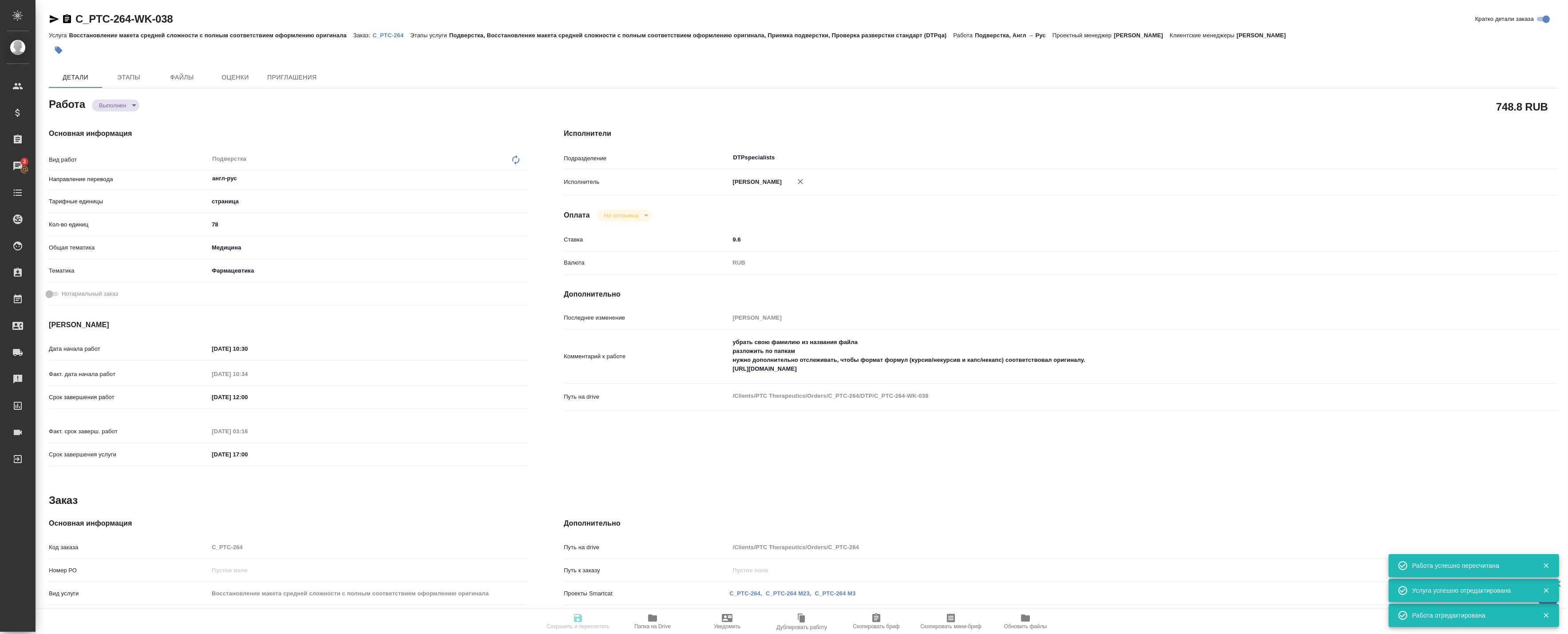
type input "01.09.2025 10:30"
type input "01.09.2025 10:34"
type input "02.09.2025 12:00"
type input "02.09.2025 03:16"
type input "10.10.2025 17:00"
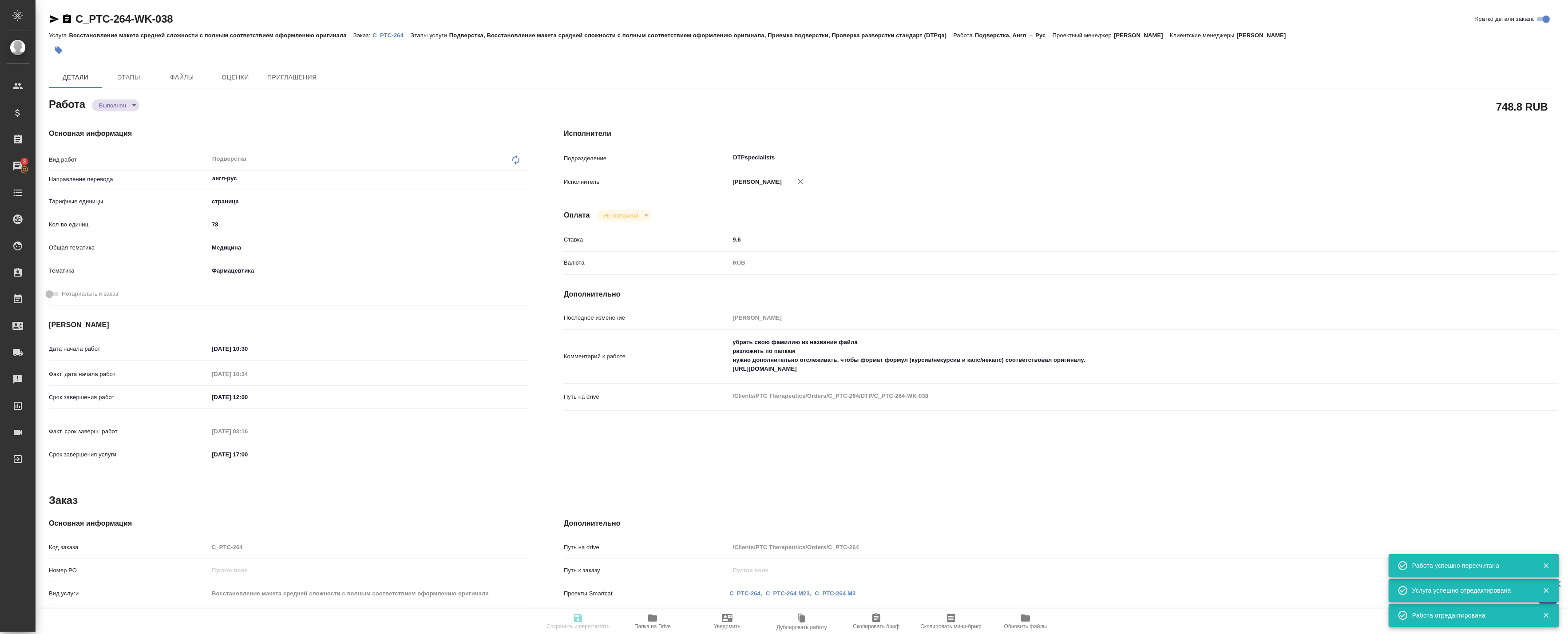
type input "DTPspecialists"
type input "notPayed"
type input "9.6"
type input "RUB"
type input "Баданян Артак"
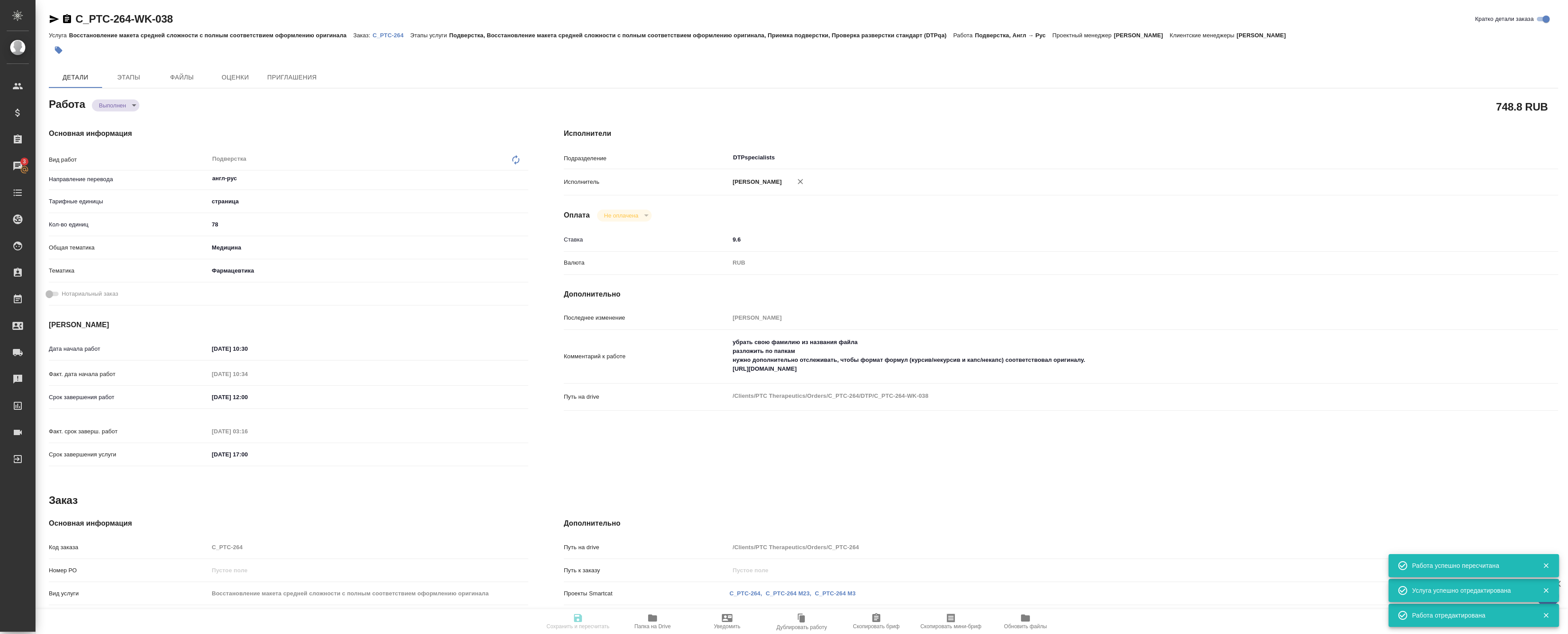
type textarea "убрать свою фамилию из названия файла разложить по папкам нужно дополнительно о…"
type textarea "x"
type textarea "/Clients/PTC Therapeutics/Orders/C_PTC-264/DTP/C_PTC-264-WK-038"
type textarea "x"
type input "C_PTC-264"
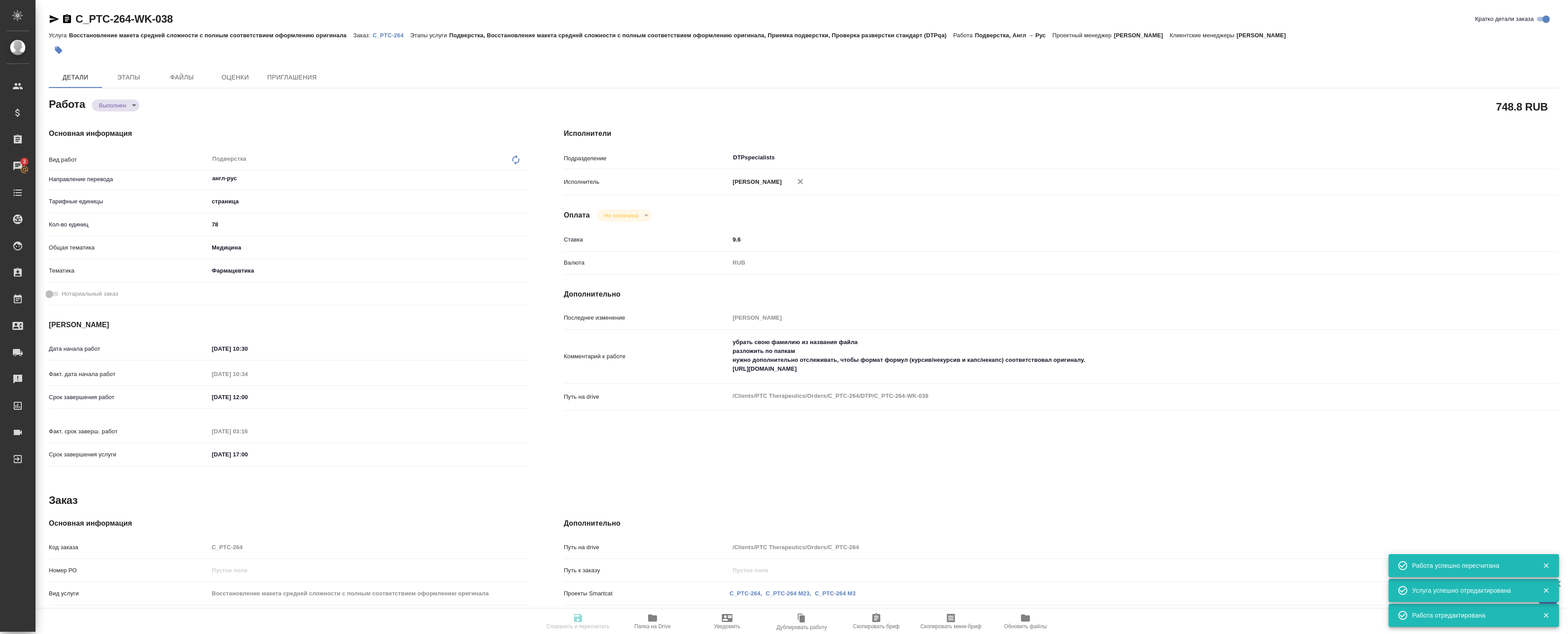
type input "Восстановление макета средней сложности с полным соответствием оформлению ориги…"
type input "Подверстка, Восстановление макета средней сложности с полным соответствием офор…"
type input "Лямина Надежда"
type input "[PERSON_NAME]"
type input "/Clients/PTC Therapeutics/Orders/C_PTC-264"
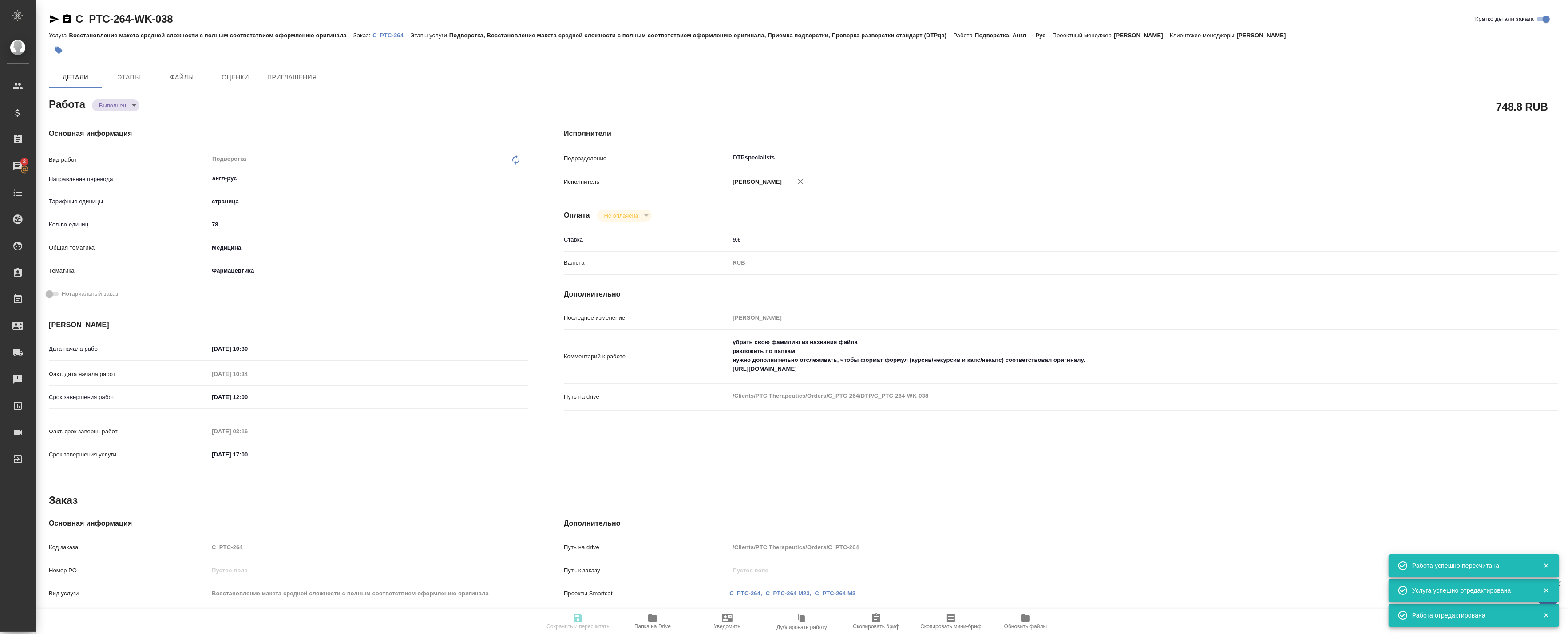
type textarea "x"
type textarea "список литературы не переводим по возможности поэтапная сдача - по мере готовно…"
type textarea "x"
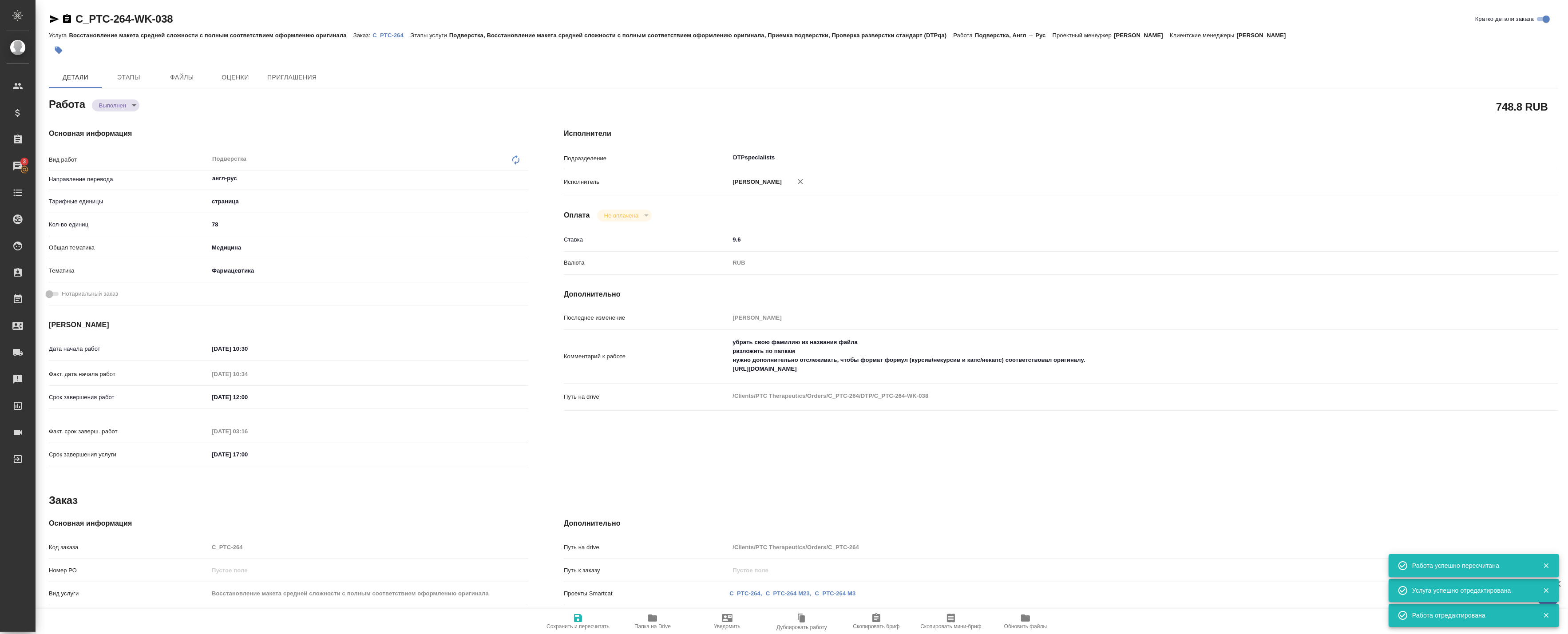
type textarea "x"
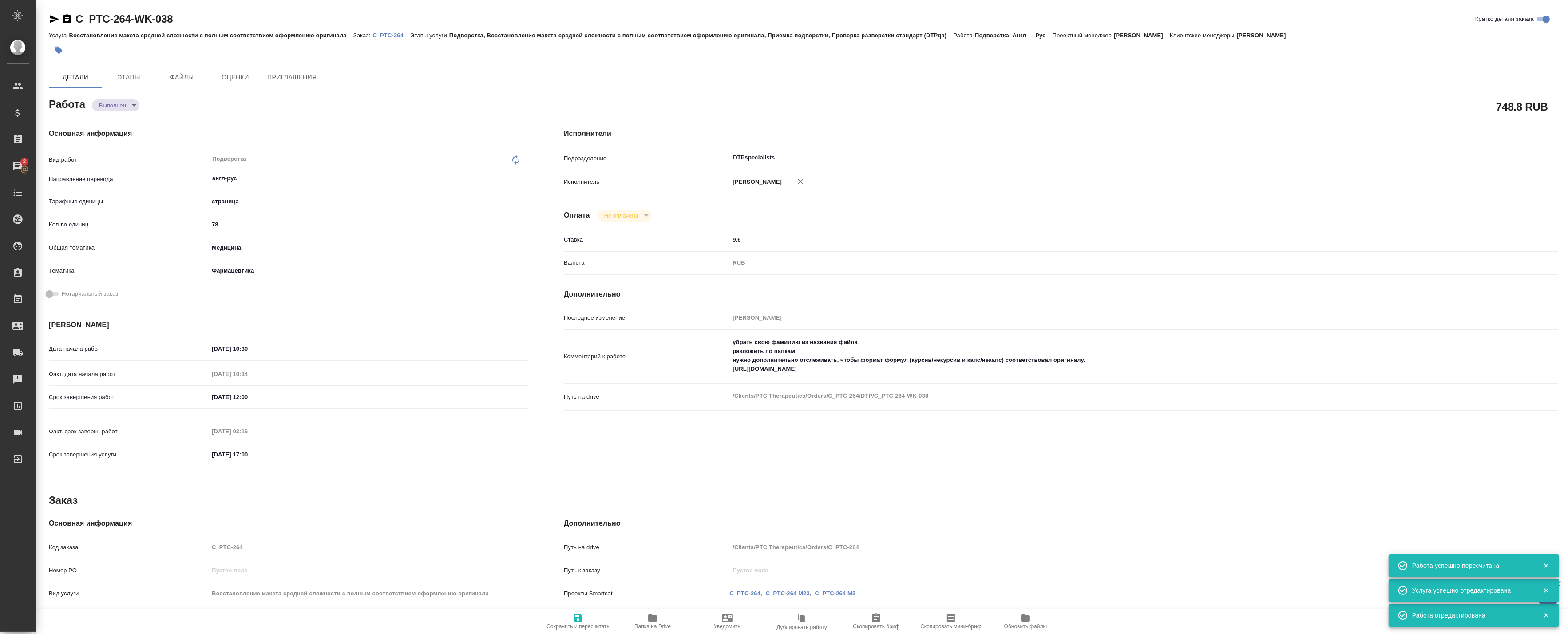
type textarea "x"
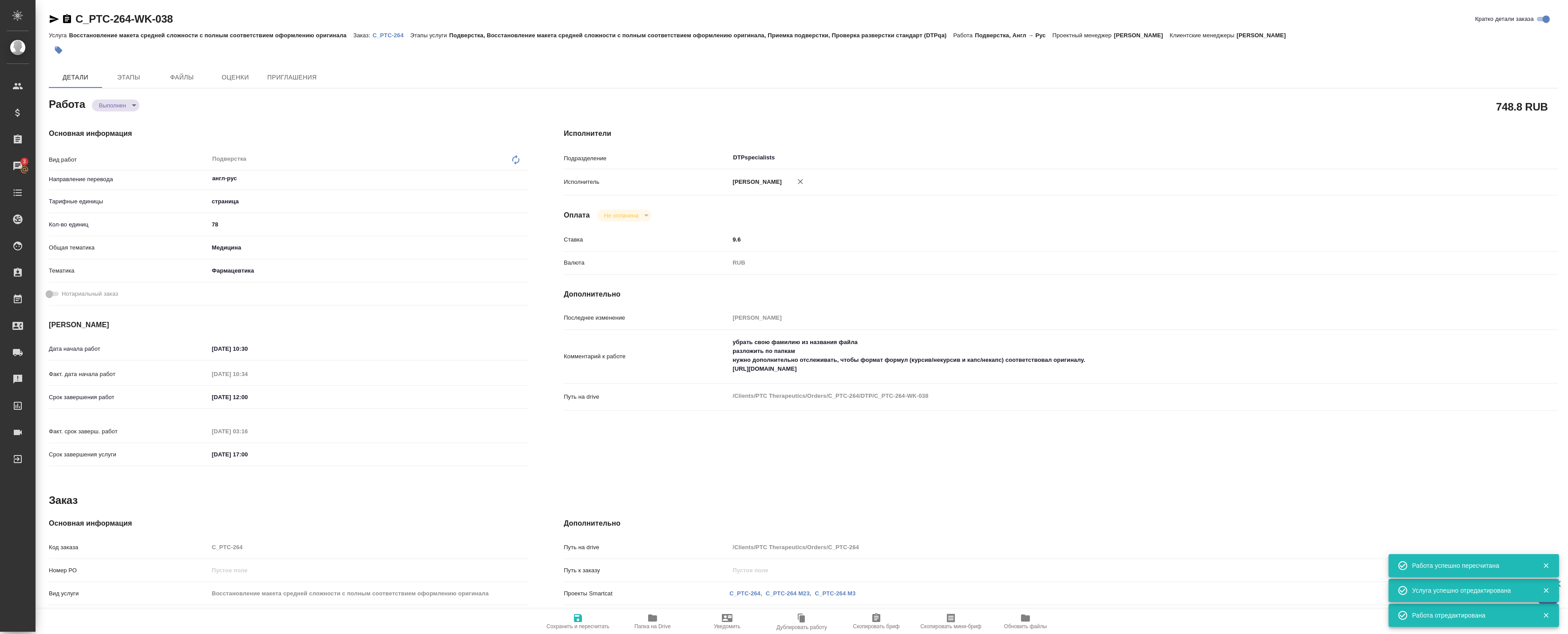
type textarea "x"
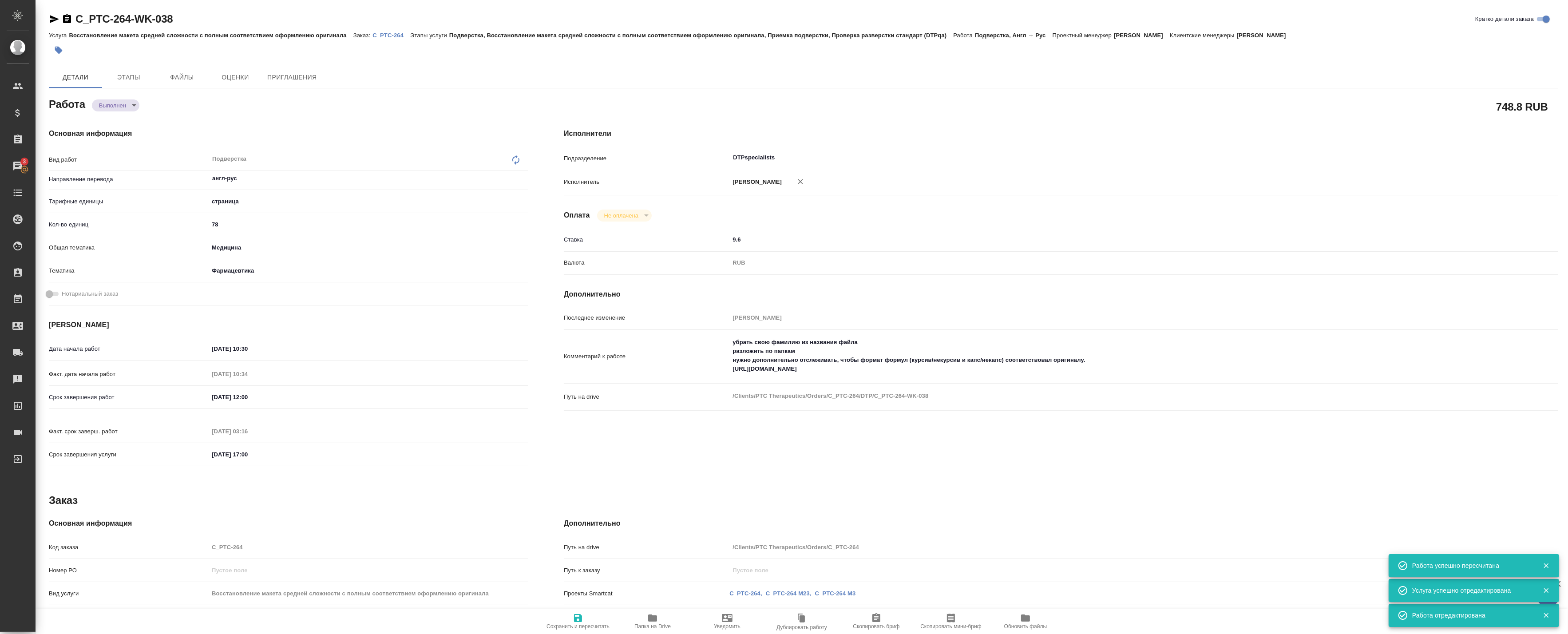
type textarea "x"
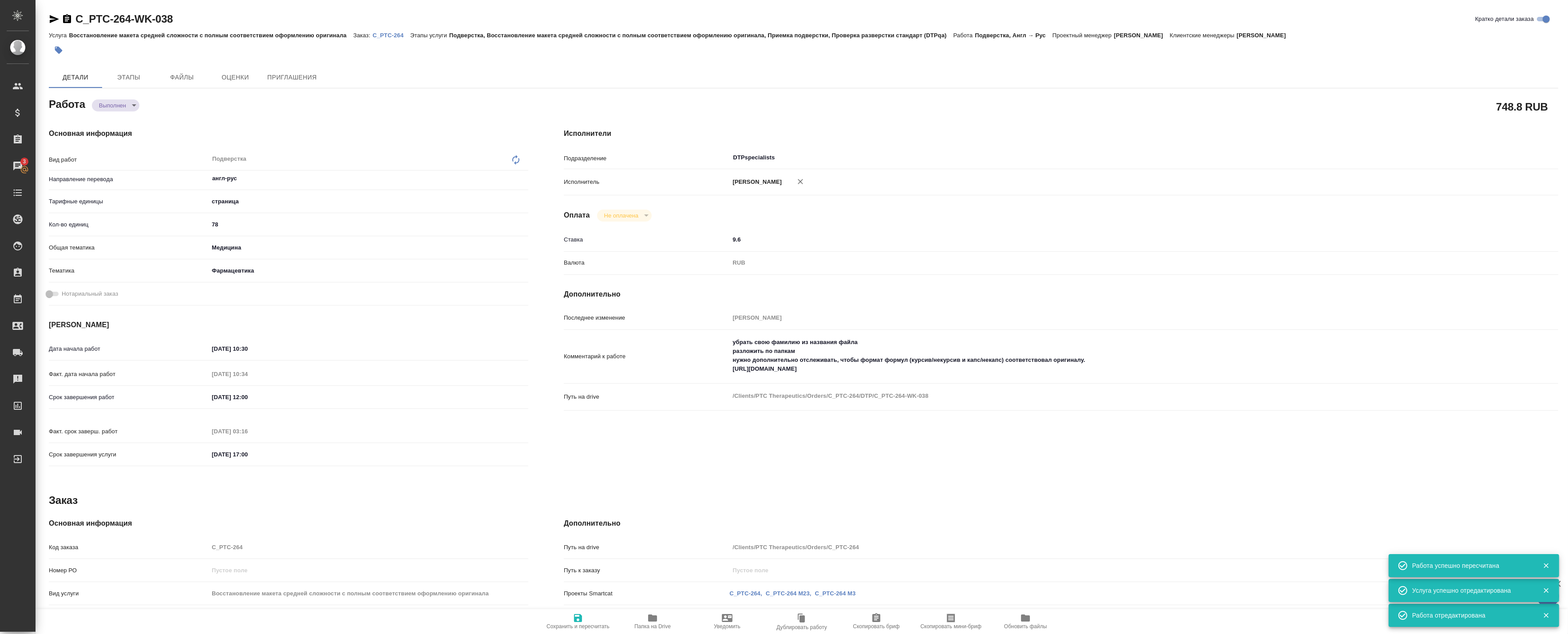
type textarea "x"
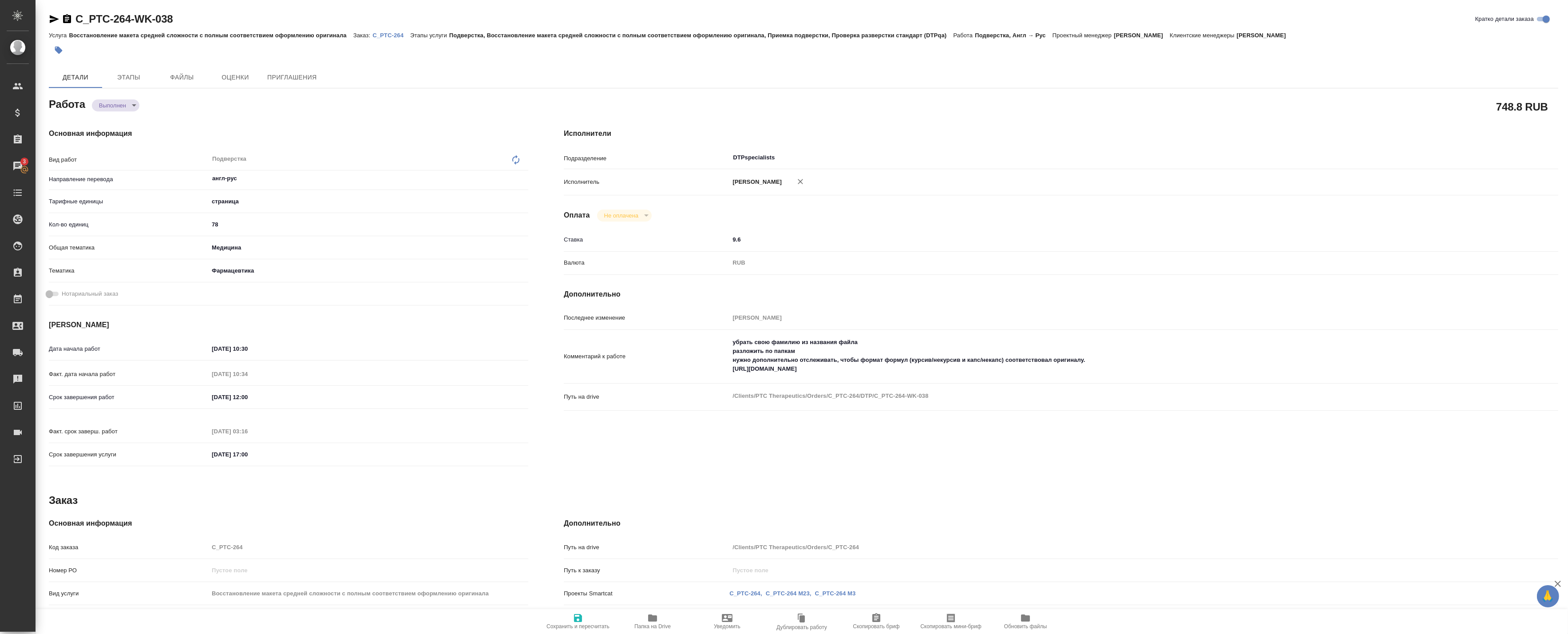
click at [779, 377] on textarea "убрать свою фамилию из названия файла разложить по папкам нужно дополнительно о…" at bounding box center [1103, 356] width 746 height 42
click at [779, 377] on textarea "убрать свою фамилию из названия файла разложить по папкам нужно дополнительно о…" at bounding box center [1102, 356] width 745 height 42
type textarea "x"
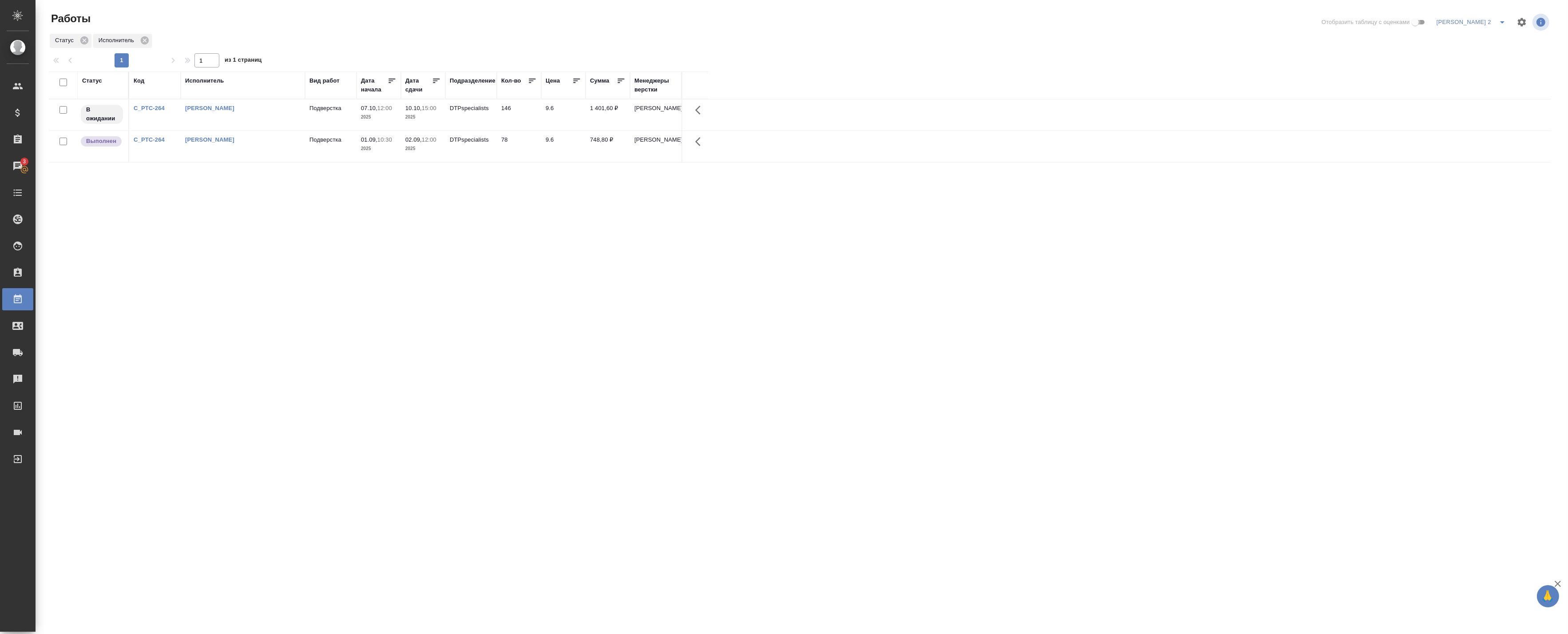
click at [1431, 20] on input "Отобразить таблицу с оценками" at bounding box center [1415, 22] width 32 height 10
checkbox input "false"
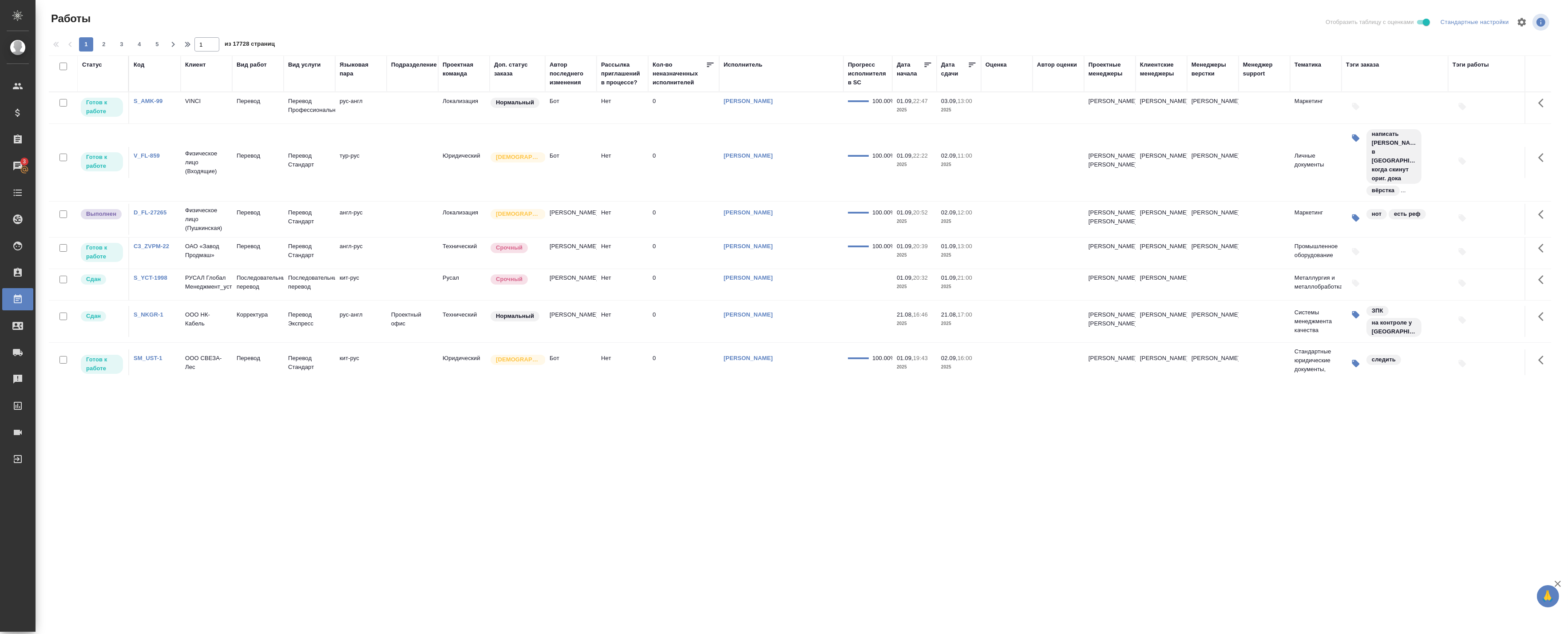
click at [1418, 22] on input "Отобразить таблицу с оценками" at bounding box center [1426, 22] width 32 height 10
checkbox input "true"
